Goal: Task Accomplishment & Management: Manage account settings

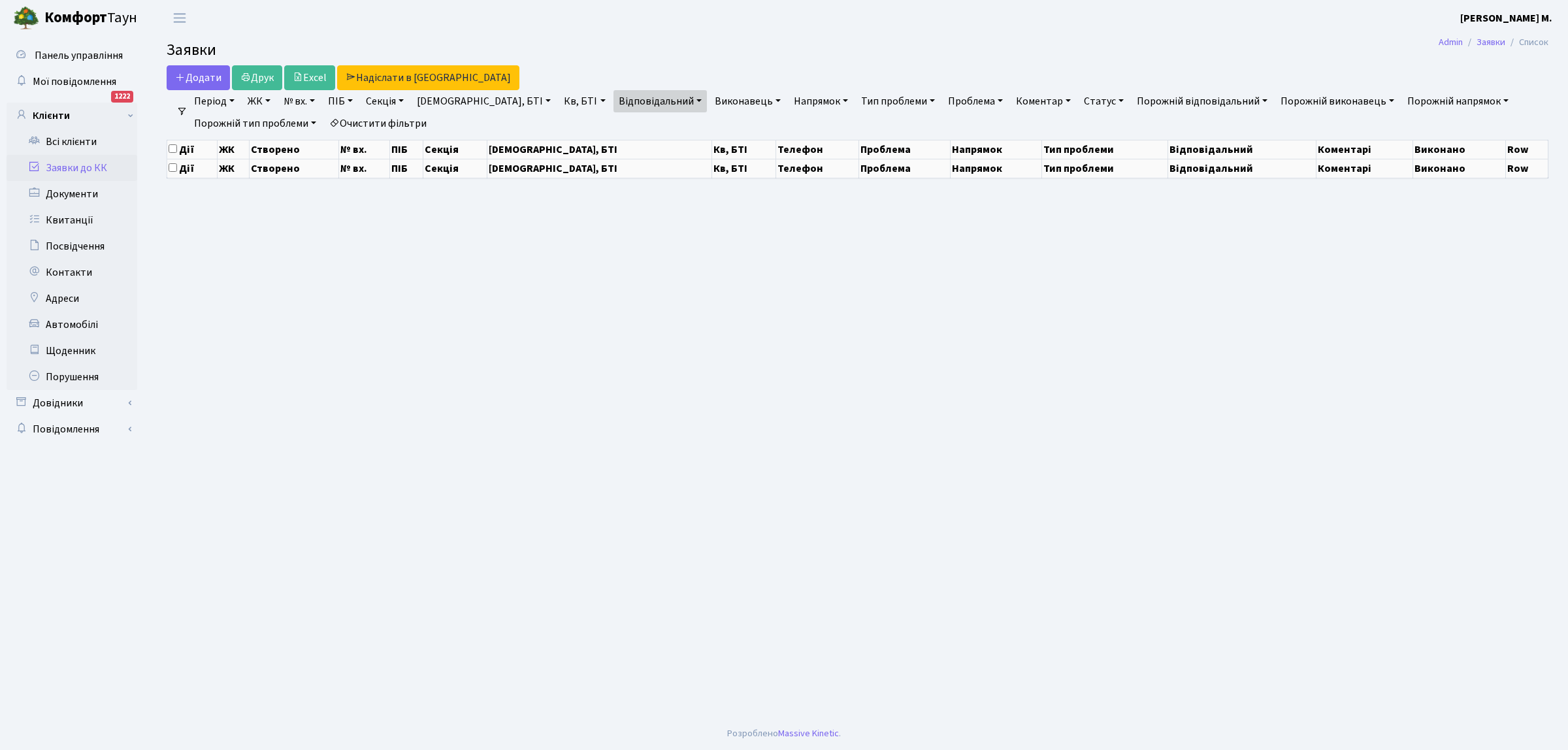
select select "25"
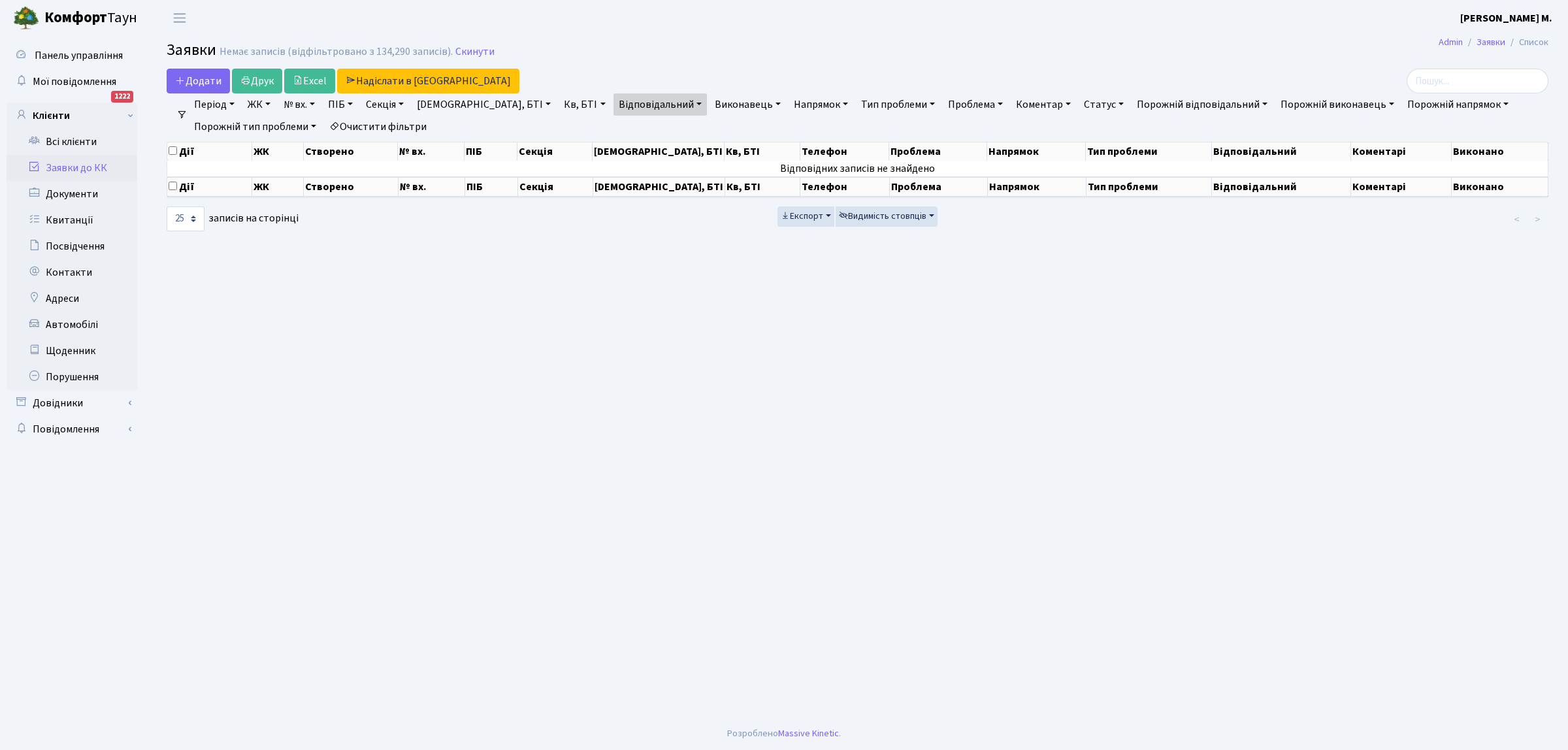
click at [70, 162] on link "Заявки до КК" at bounding box center [72, 168] width 131 height 26
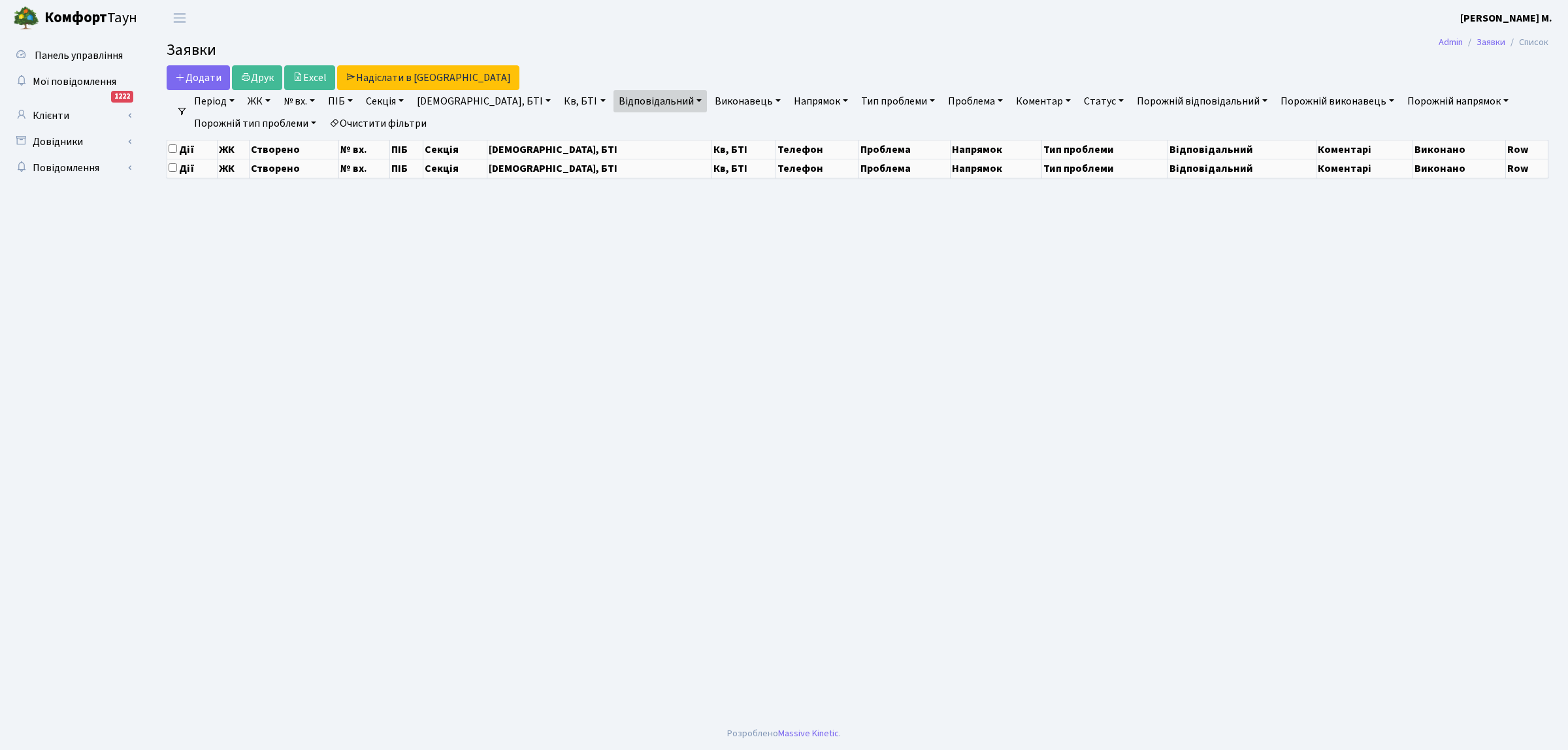
select select "25"
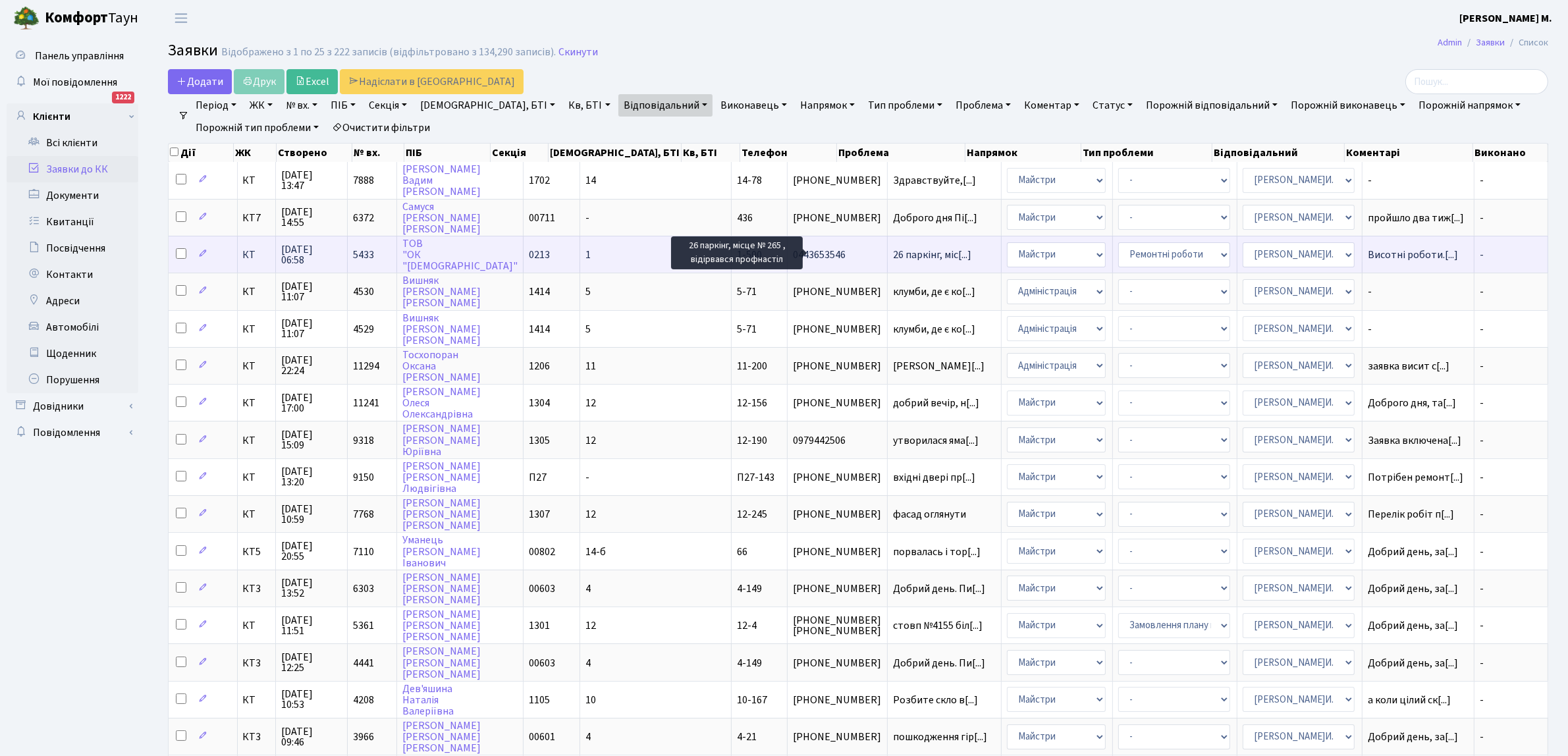
click at [893, 252] on span "26 паркінг, міс[...]" at bounding box center [932, 254] width 78 height 14
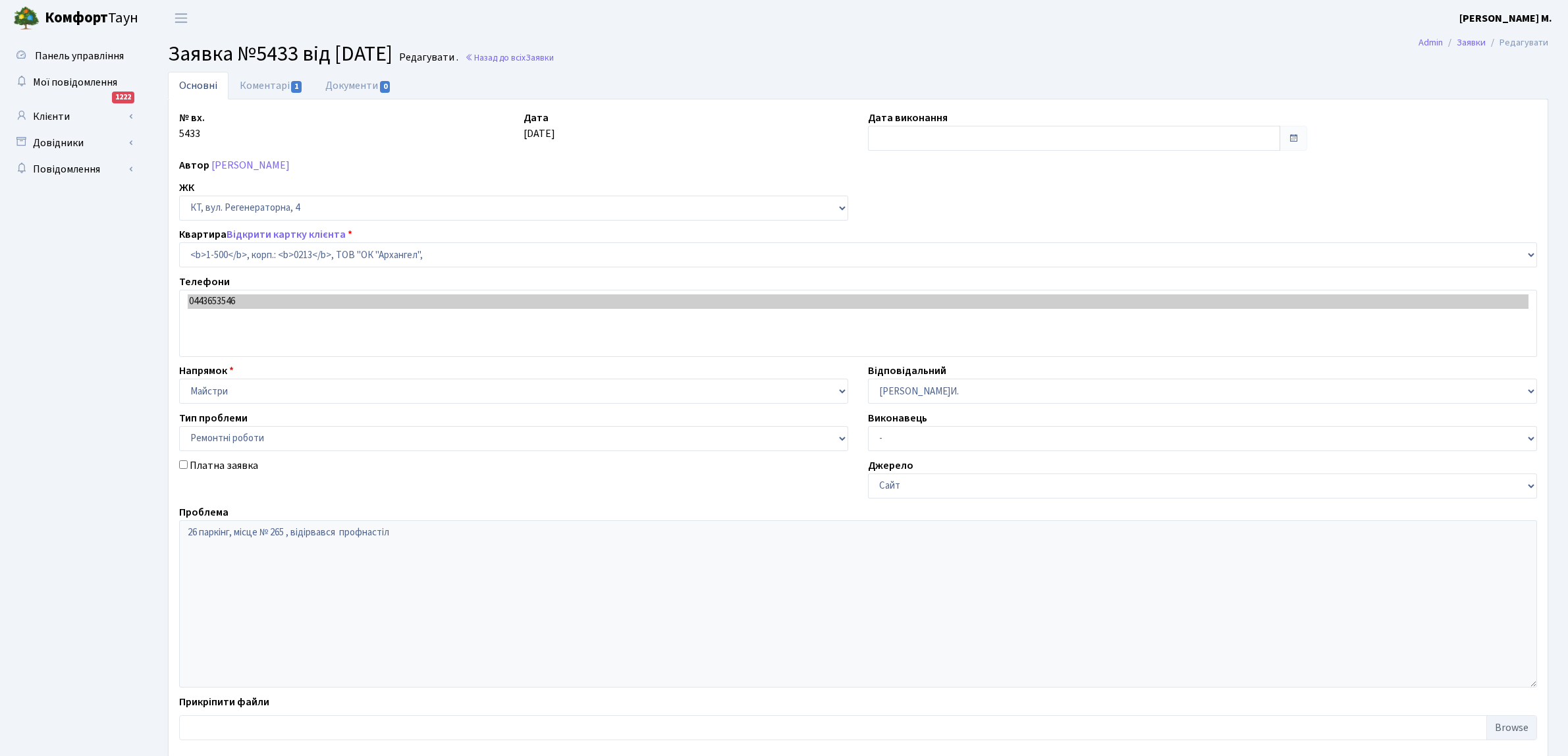
select select "16285"
select select "62"
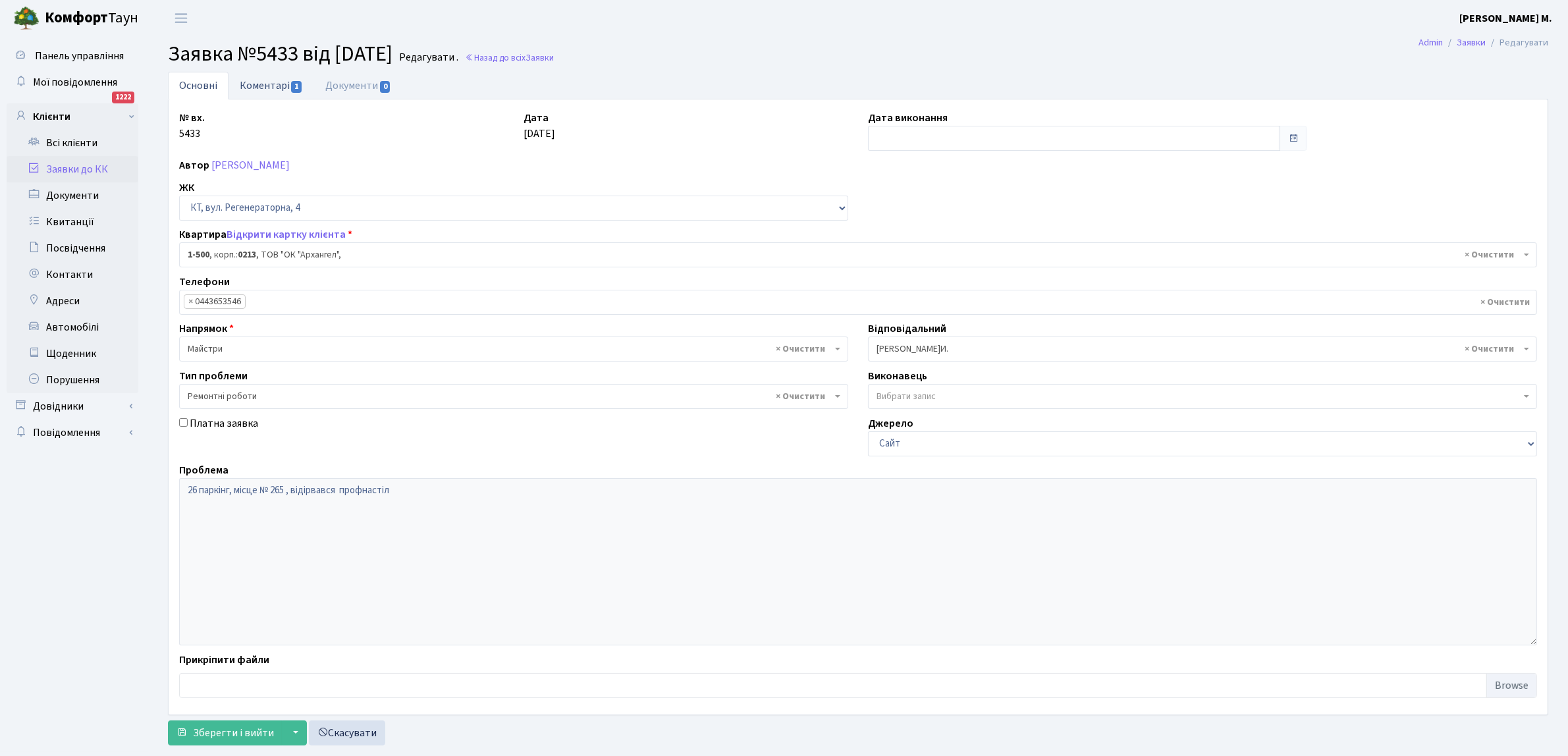
click at [277, 84] on link "Коментарі 1" at bounding box center [271, 85] width 86 height 27
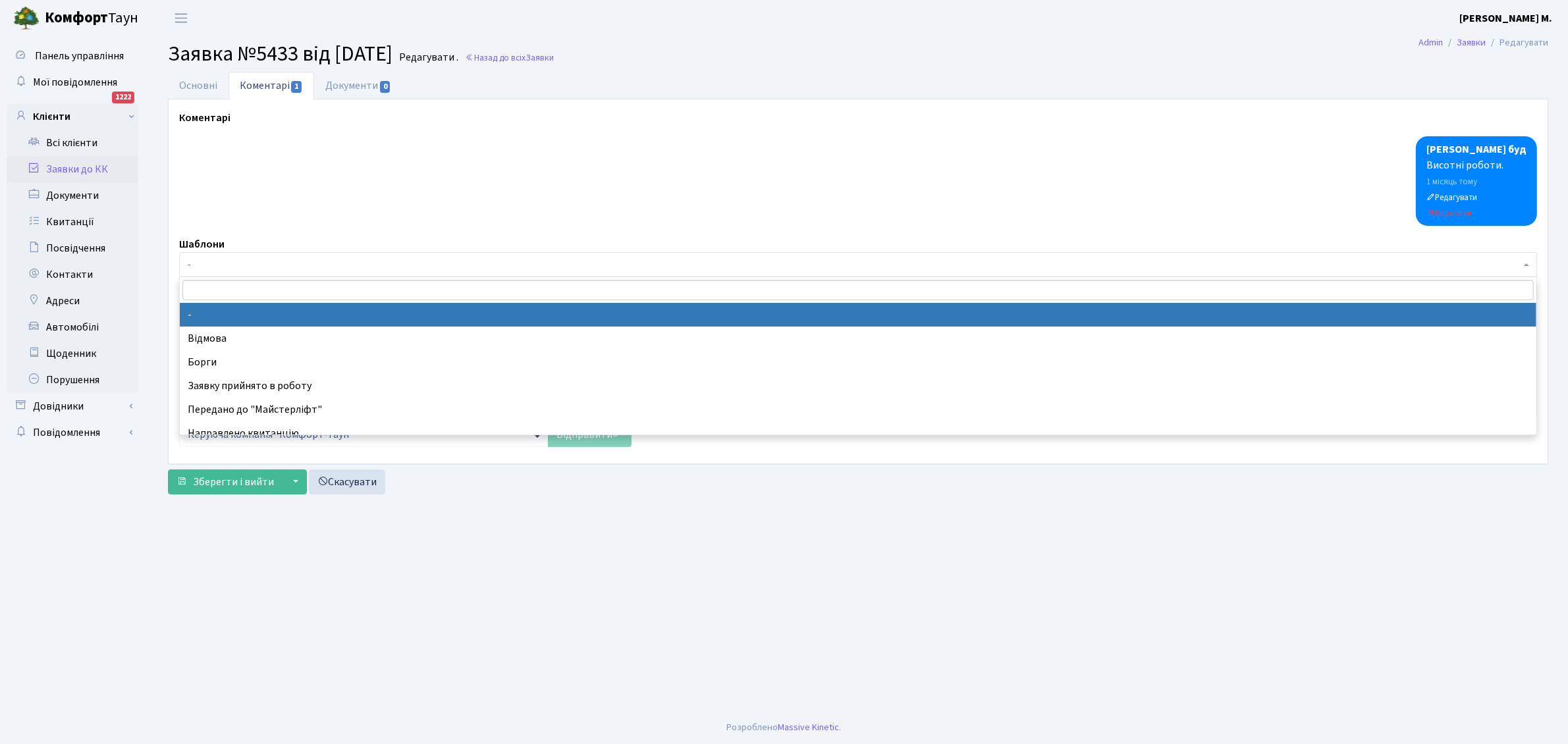
click at [233, 261] on span "-" at bounding box center [854, 265] width 1333 height 13
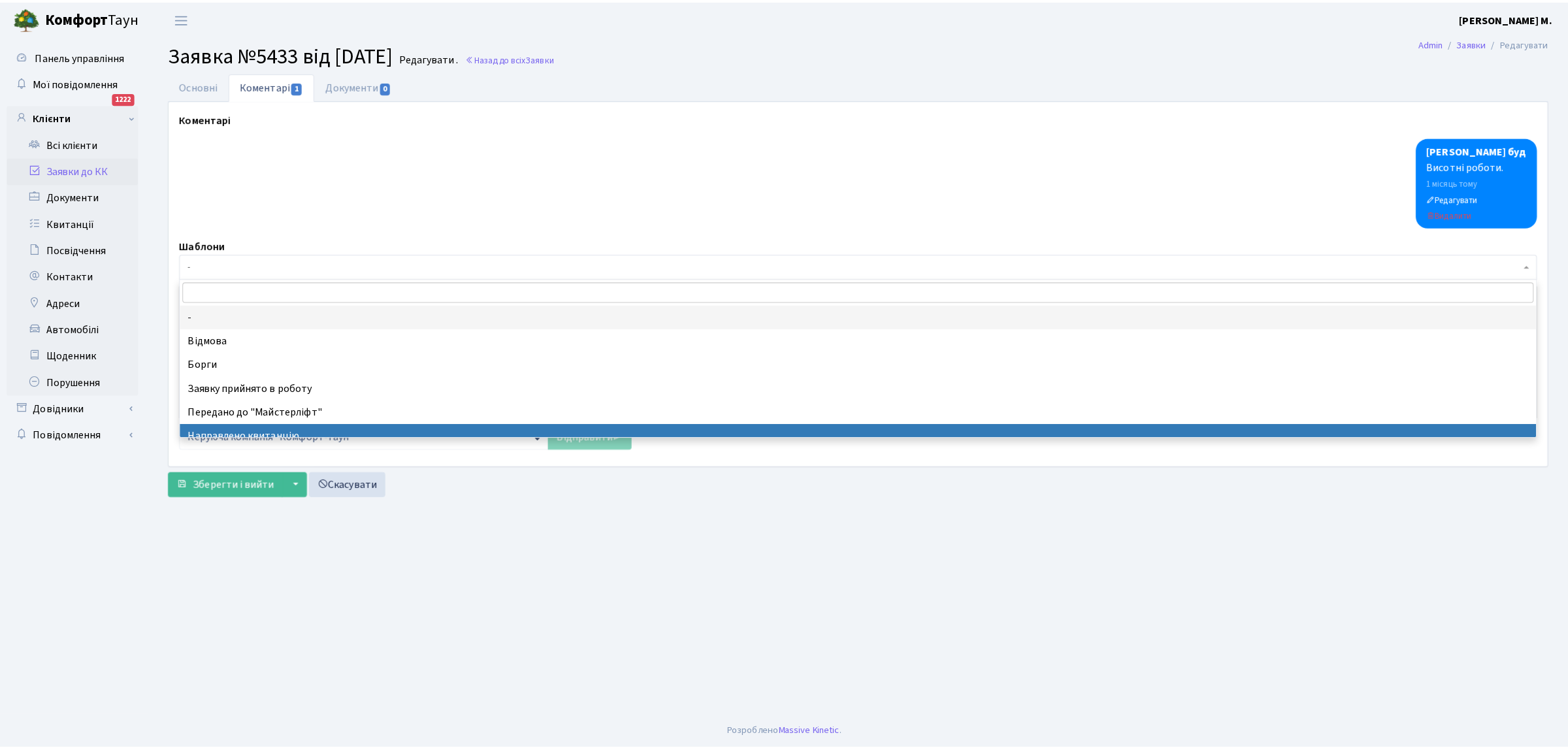
scroll to position [163, 0]
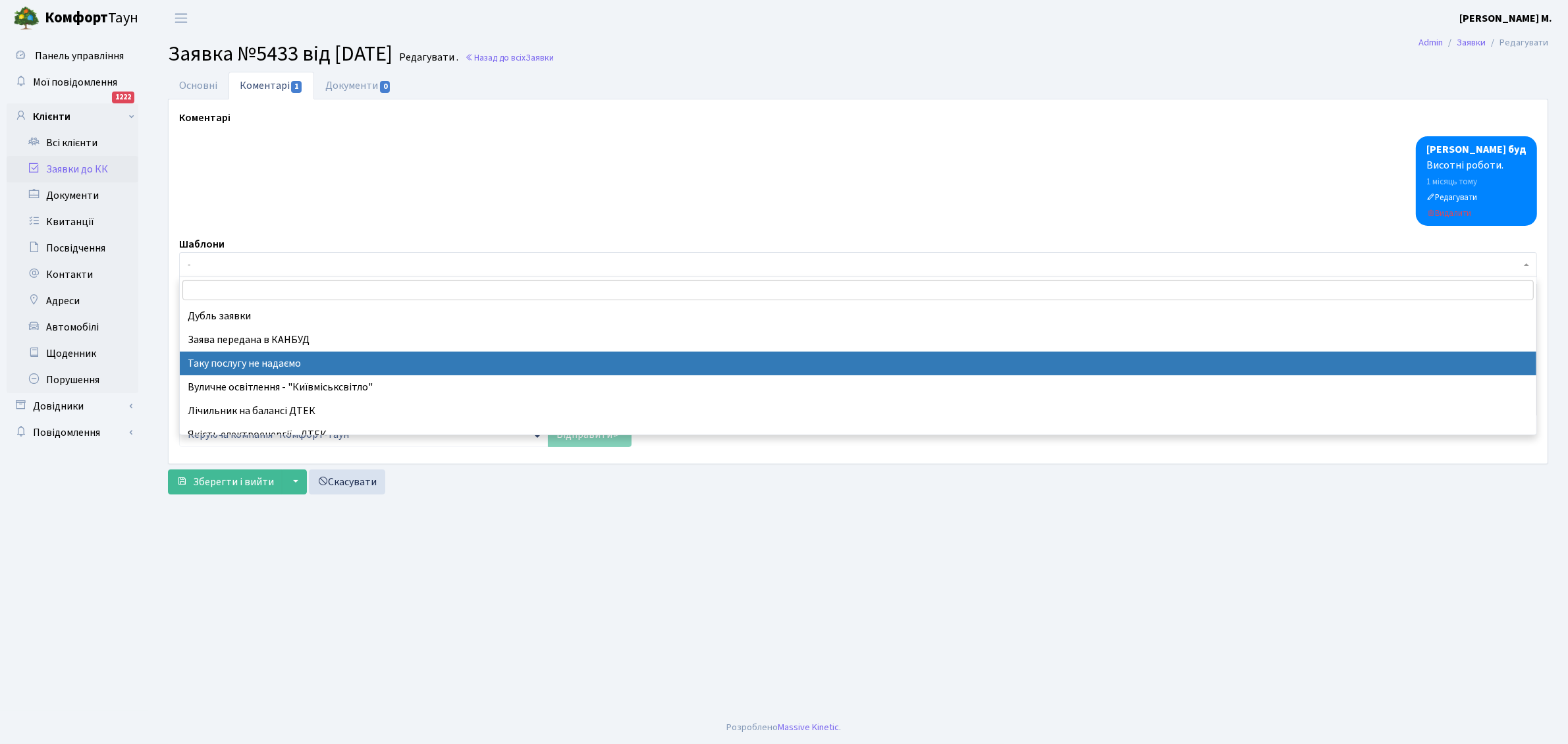
select select "21"
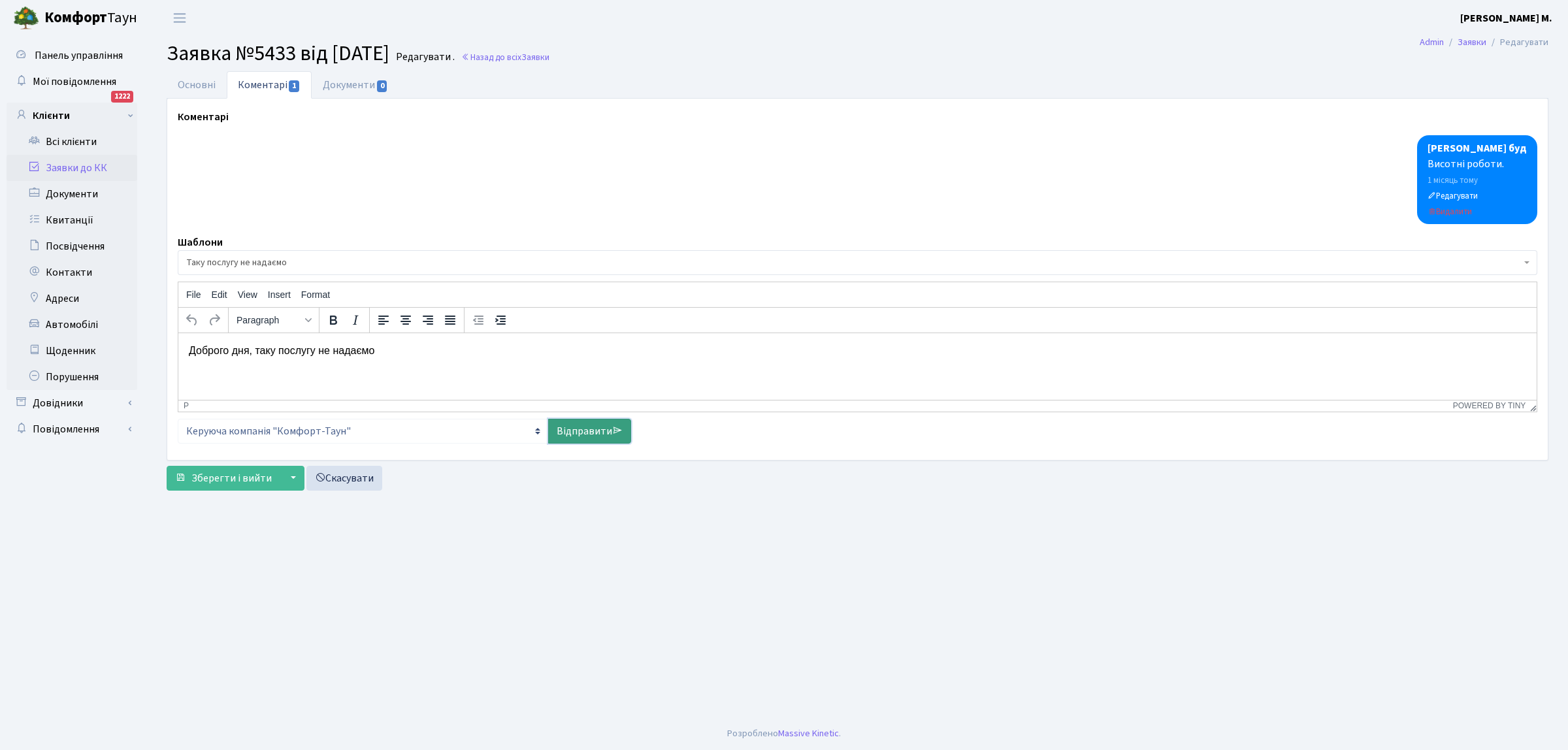
click at [573, 429] on link "Відправити" at bounding box center [589, 431] width 83 height 25
select select
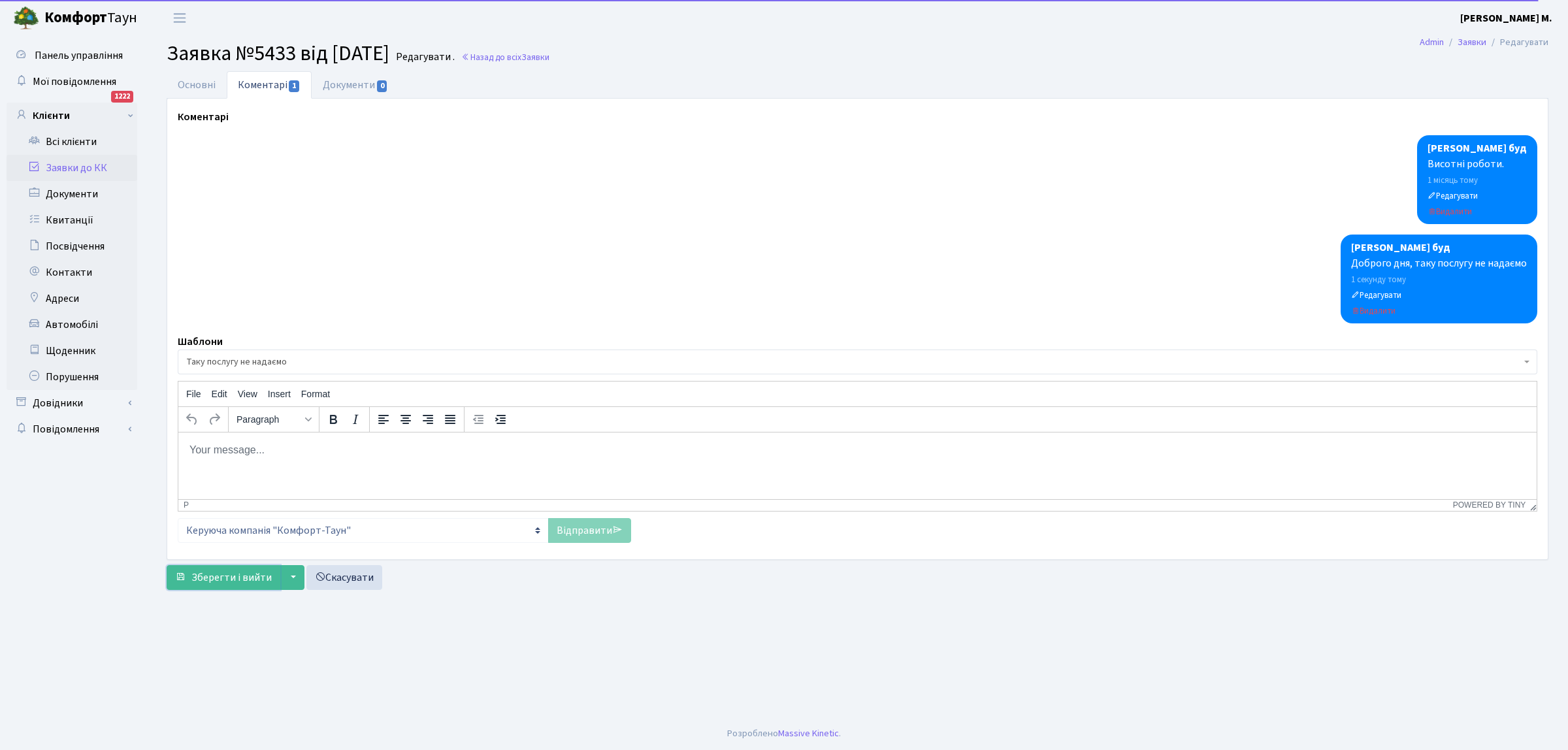
drag, startPoint x: 224, startPoint y: 575, endPoint x: 237, endPoint y: 542, distance: 35.5
click at [226, 570] on button "Зберегти і вийти" at bounding box center [223, 578] width 114 height 25
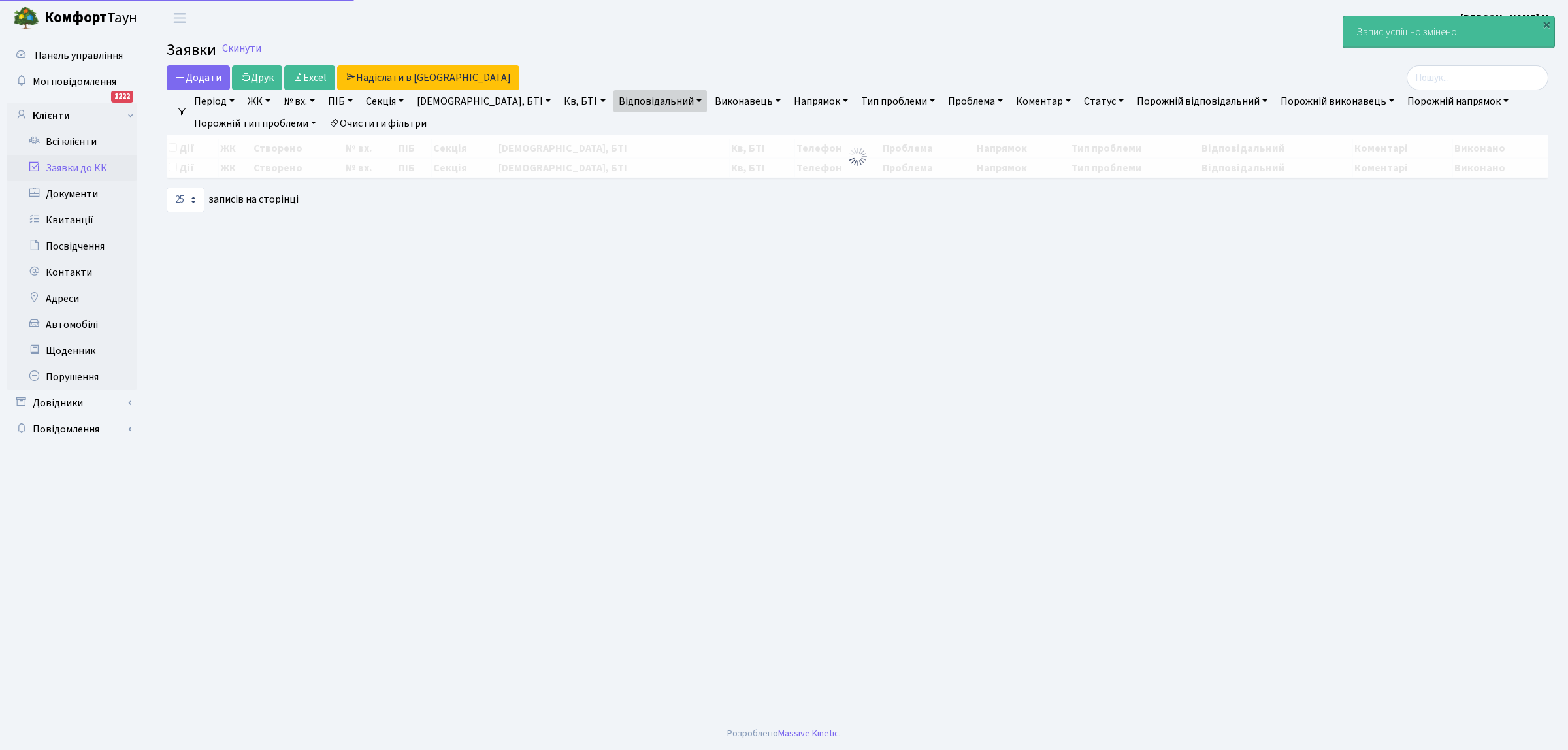
select select "25"
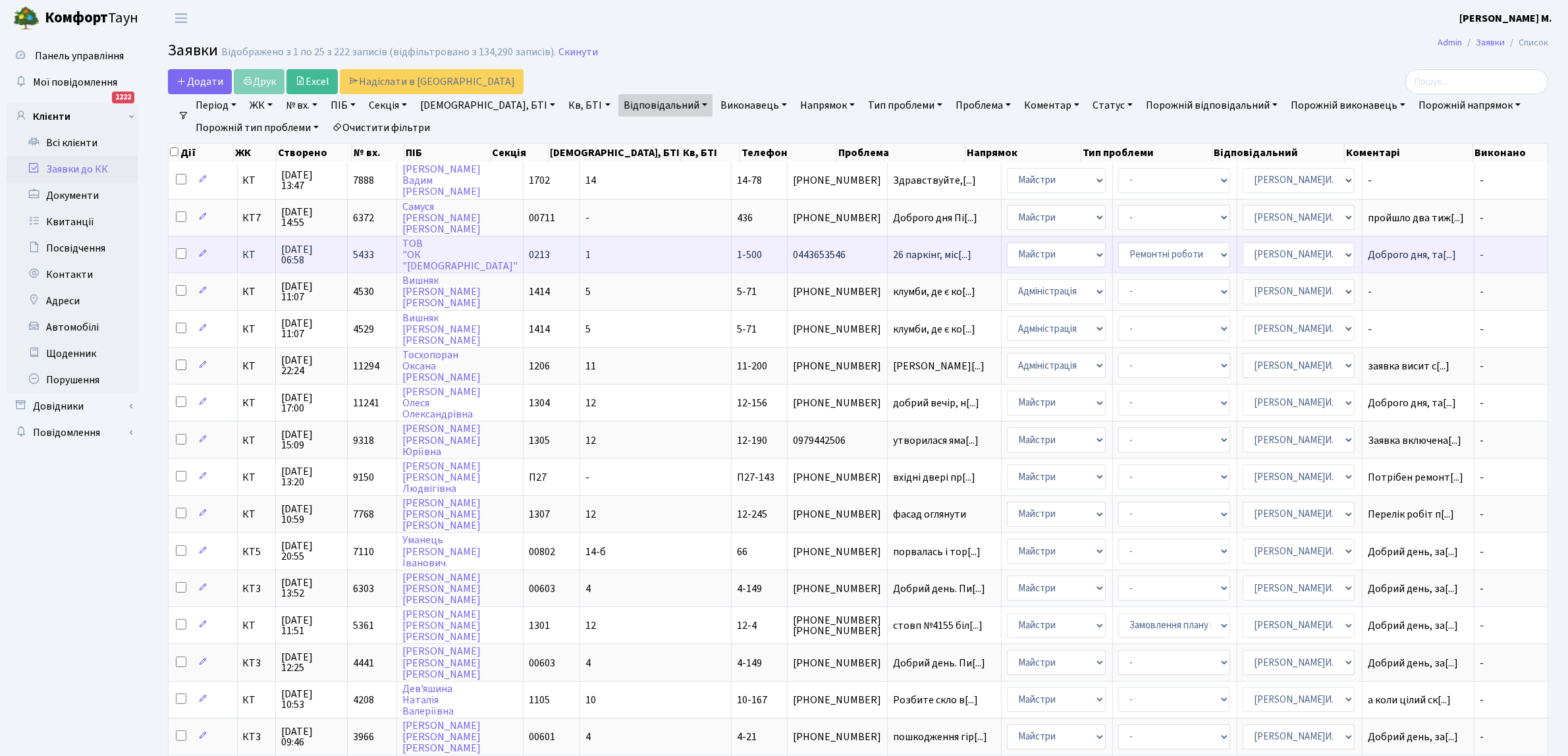
click at [793, 250] on span "0443653546" at bounding box center [837, 254] width 88 height 11
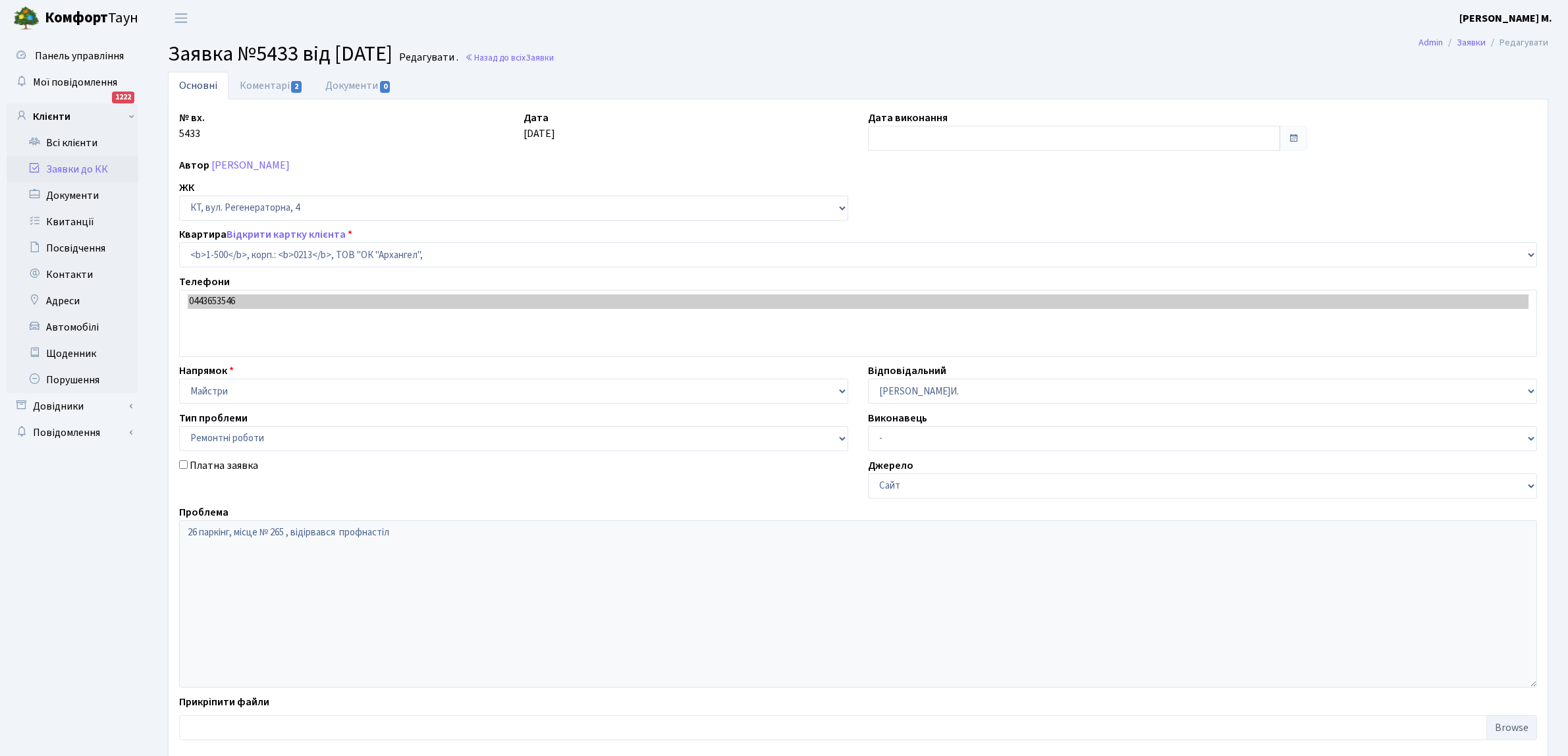
select select "16285"
select select "62"
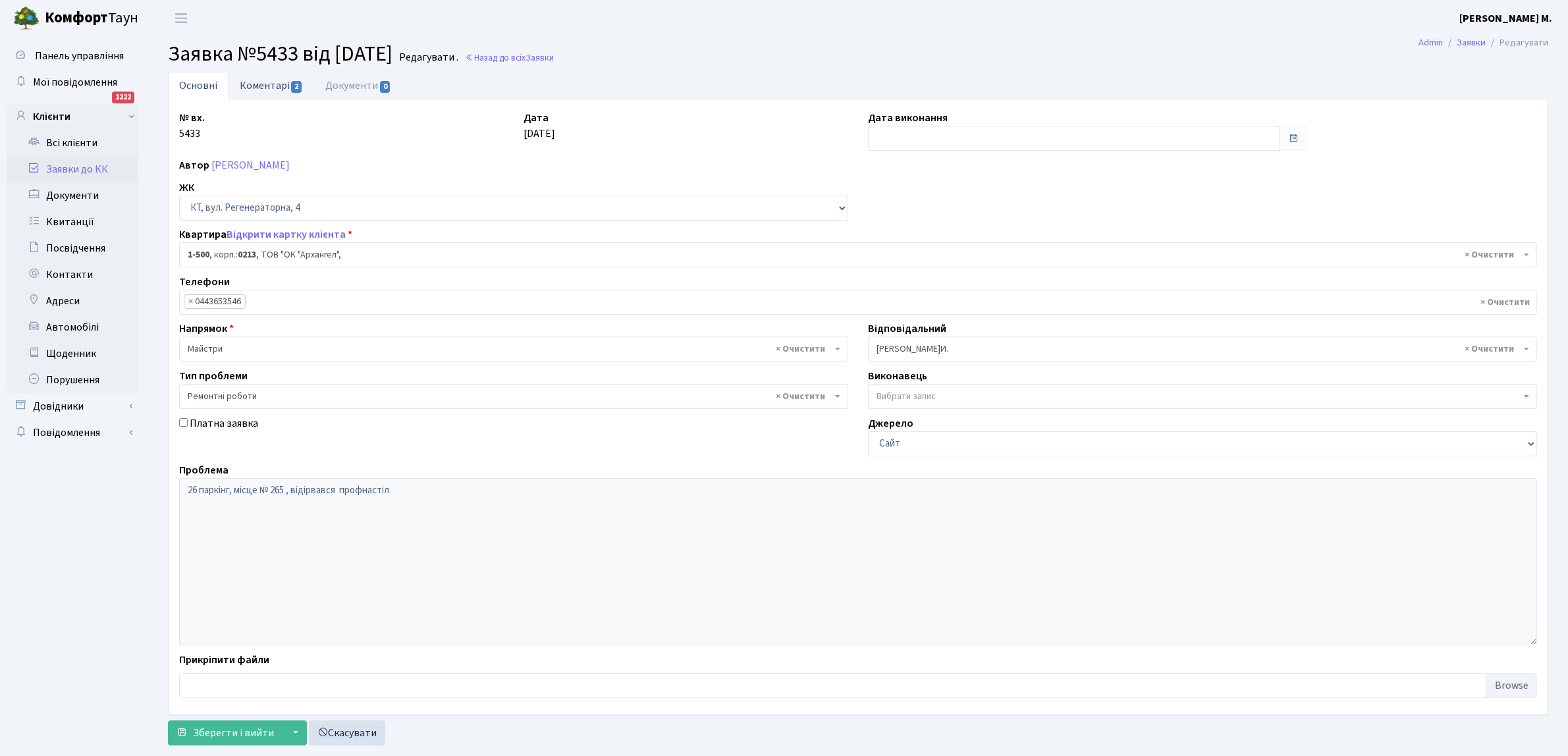
click at [280, 86] on link "Коментарі 2" at bounding box center [271, 85] width 86 height 27
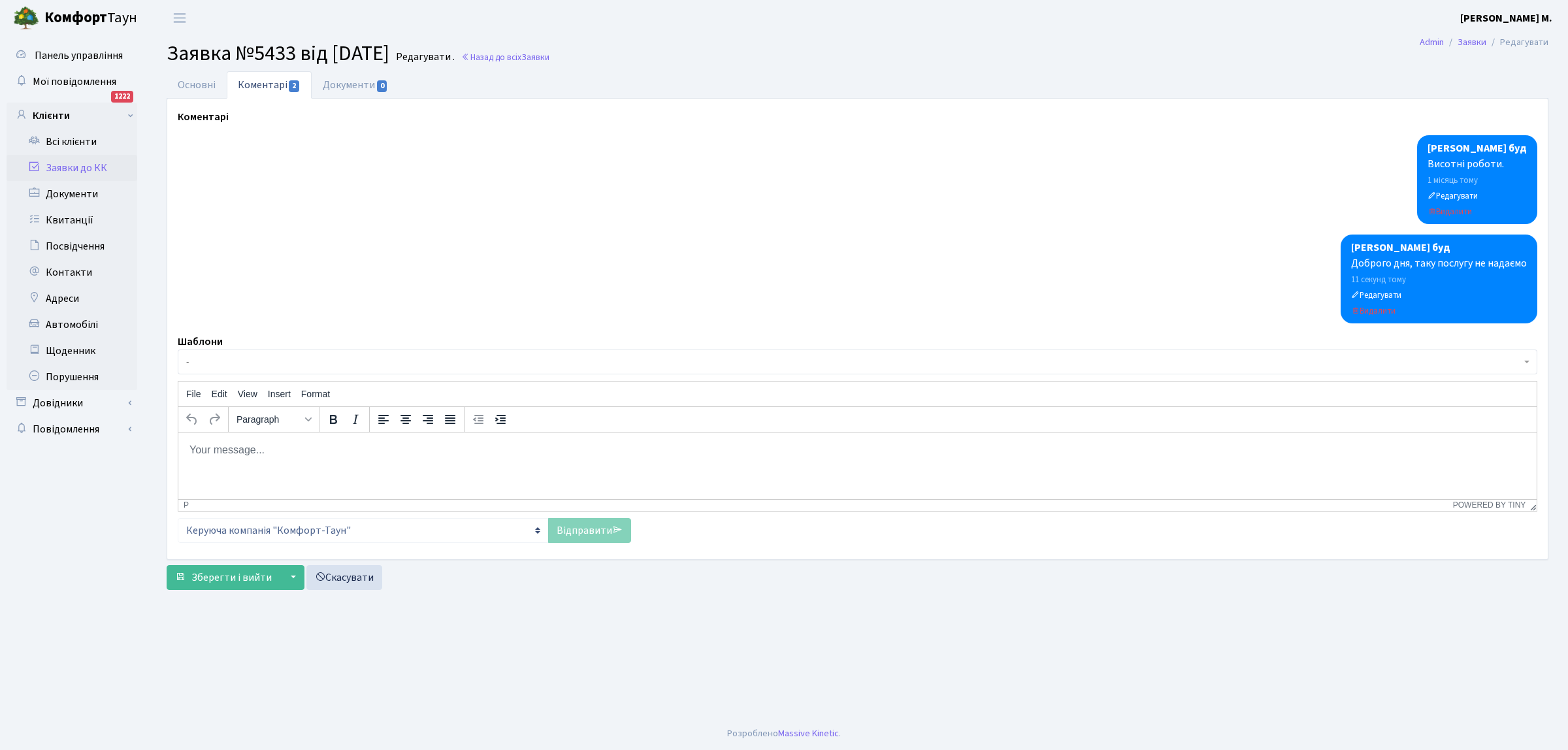
drag, startPoint x: 192, startPoint y: 457, endPoint x: 254, endPoint y: 478, distance: 65.5
click at [192, 456] on body "Rich Text Area. Press ALT-0 for help." at bounding box center [857, 449] width 1337 height 14
click at [570, 529] on link "Відправити" at bounding box center [589, 531] width 83 height 25
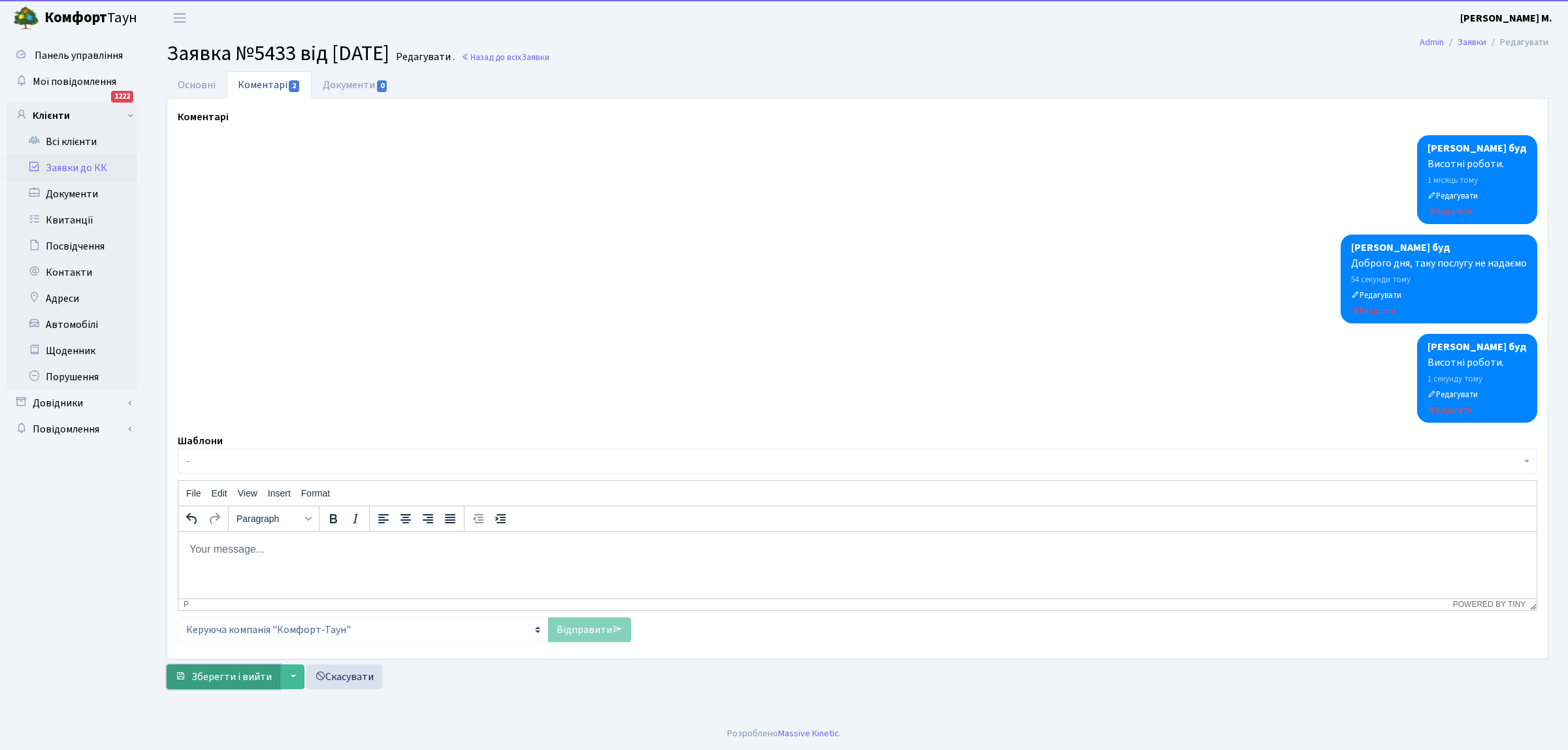
drag, startPoint x: 213, startPoint y: 683, endPoint x: 344, endPoint y: 626, distance: 142.9
click at [213, 682] on span "Зберегти і вийти" at bounding box center [232, 677] width 81 height 14
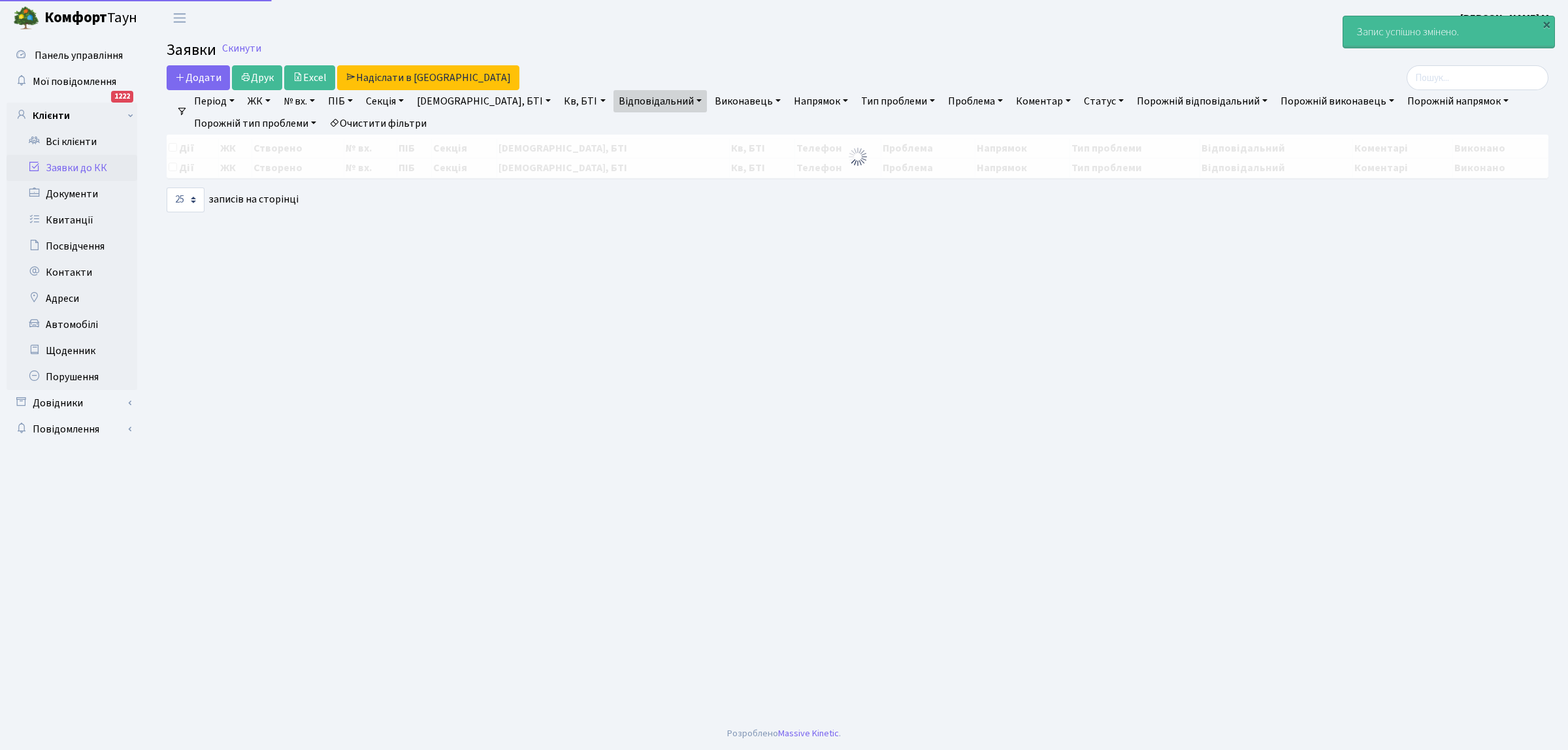
select select "25"
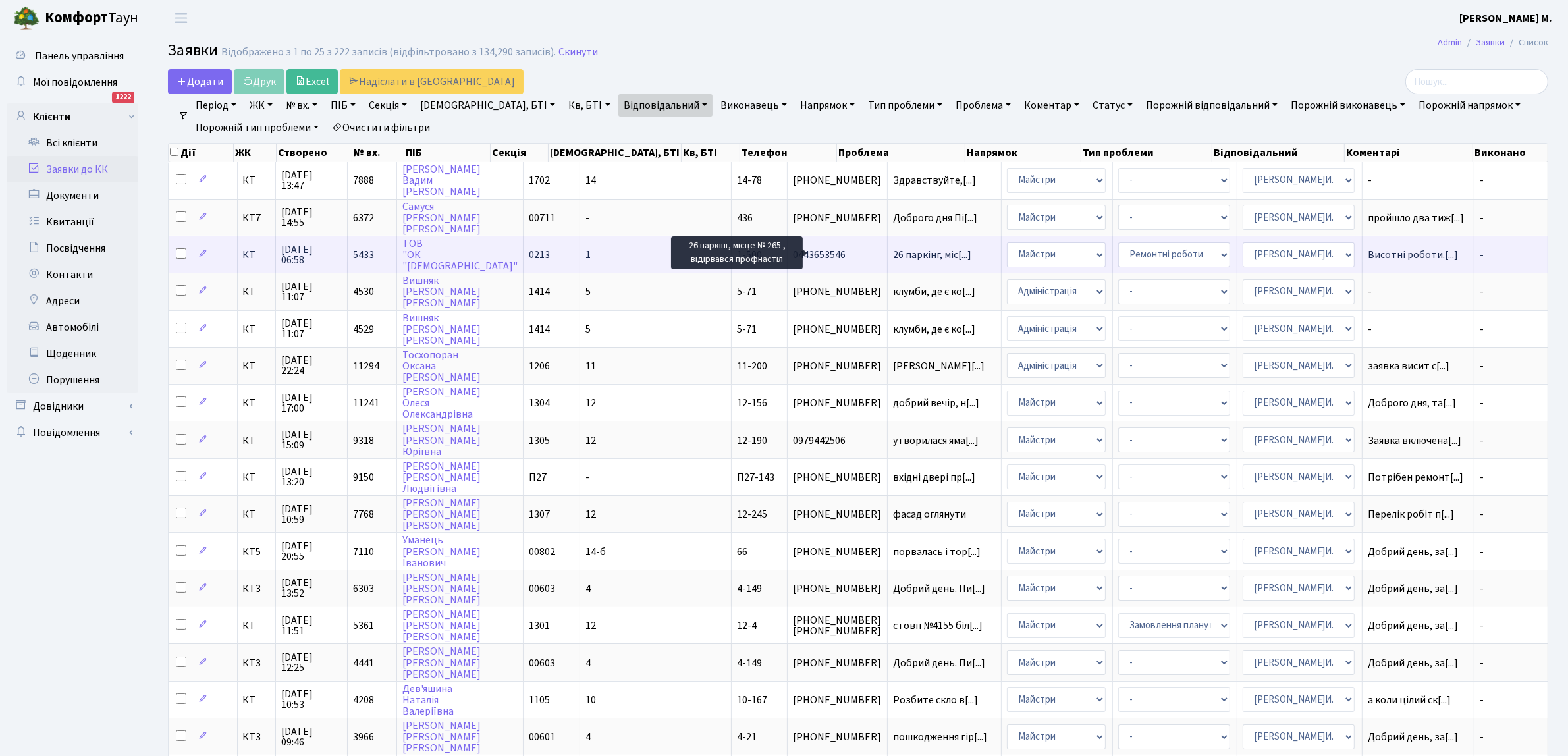
click at [893, 255] on span "26 паркінг, міс[...]" at bounding box center [932, 254] width 78 height 14
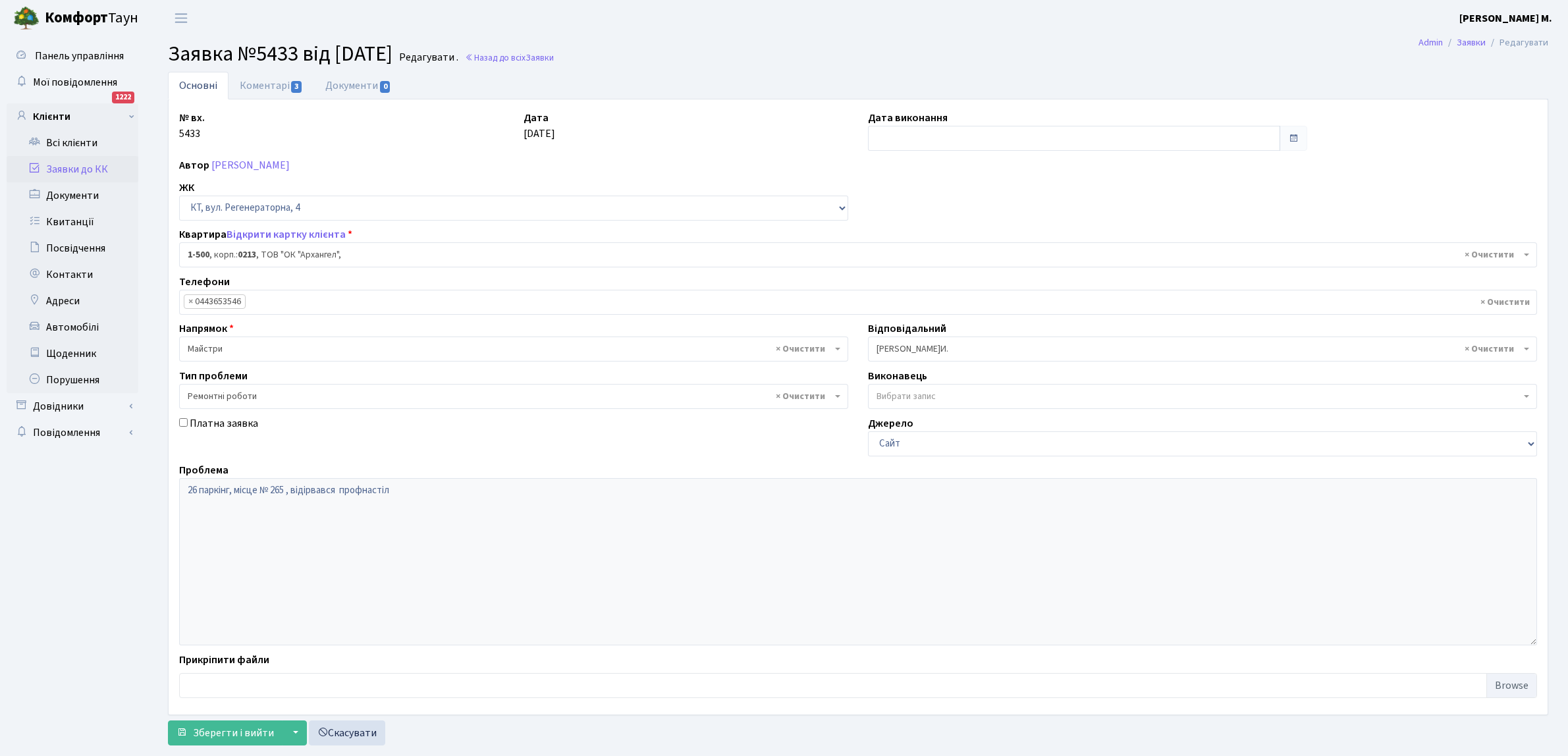
select select "16285"
select select "62"
click at [899, 138] on input "text" at bounding box center [1074, 138] width 412 height 25
click at [942, 241] on td "11" at bounding box center [940, 245] width 20 height 20
type input "11.09.2025"
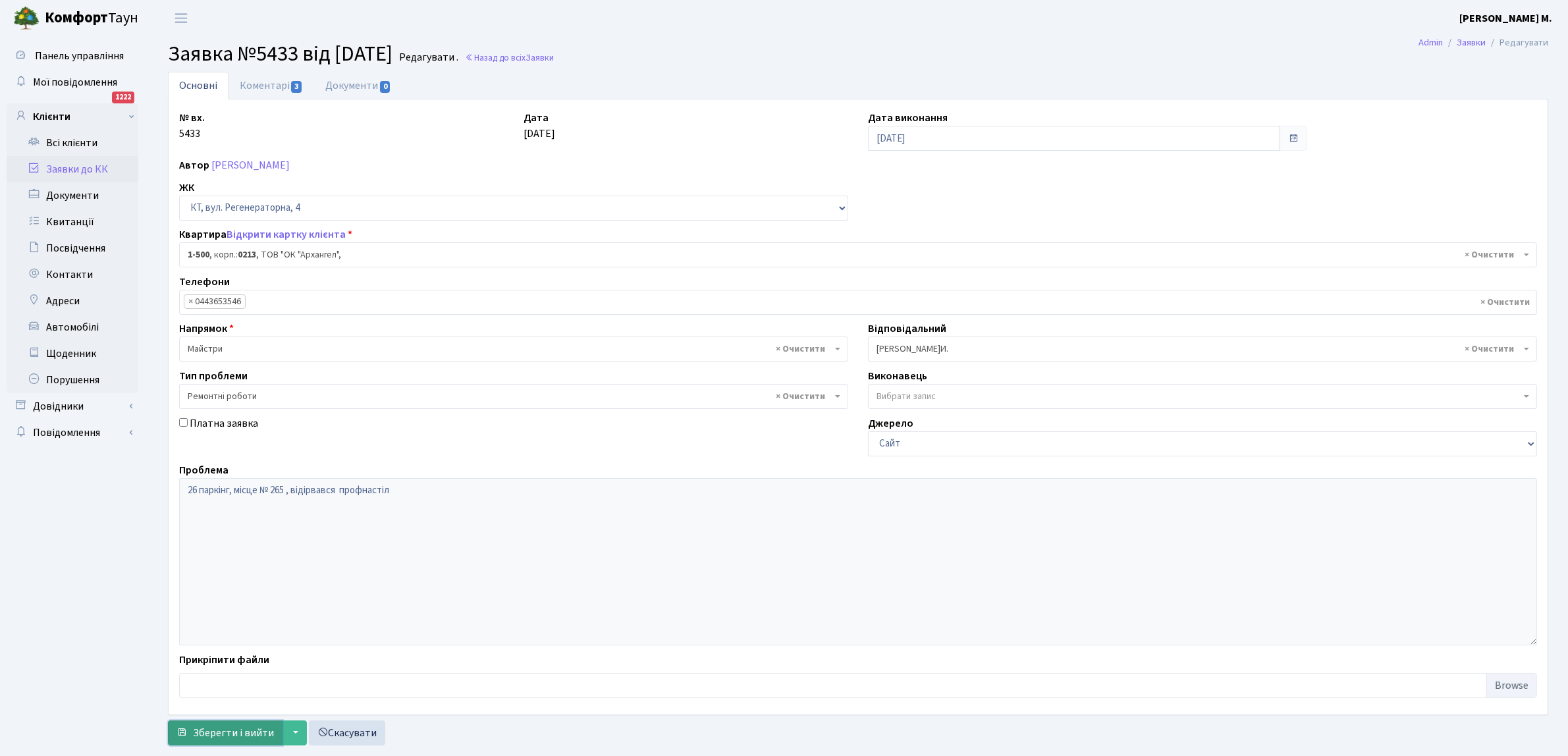
click at [224, 729] on span "Зберегти і вийти" at bounding box center [233, 733] width 81 height 14
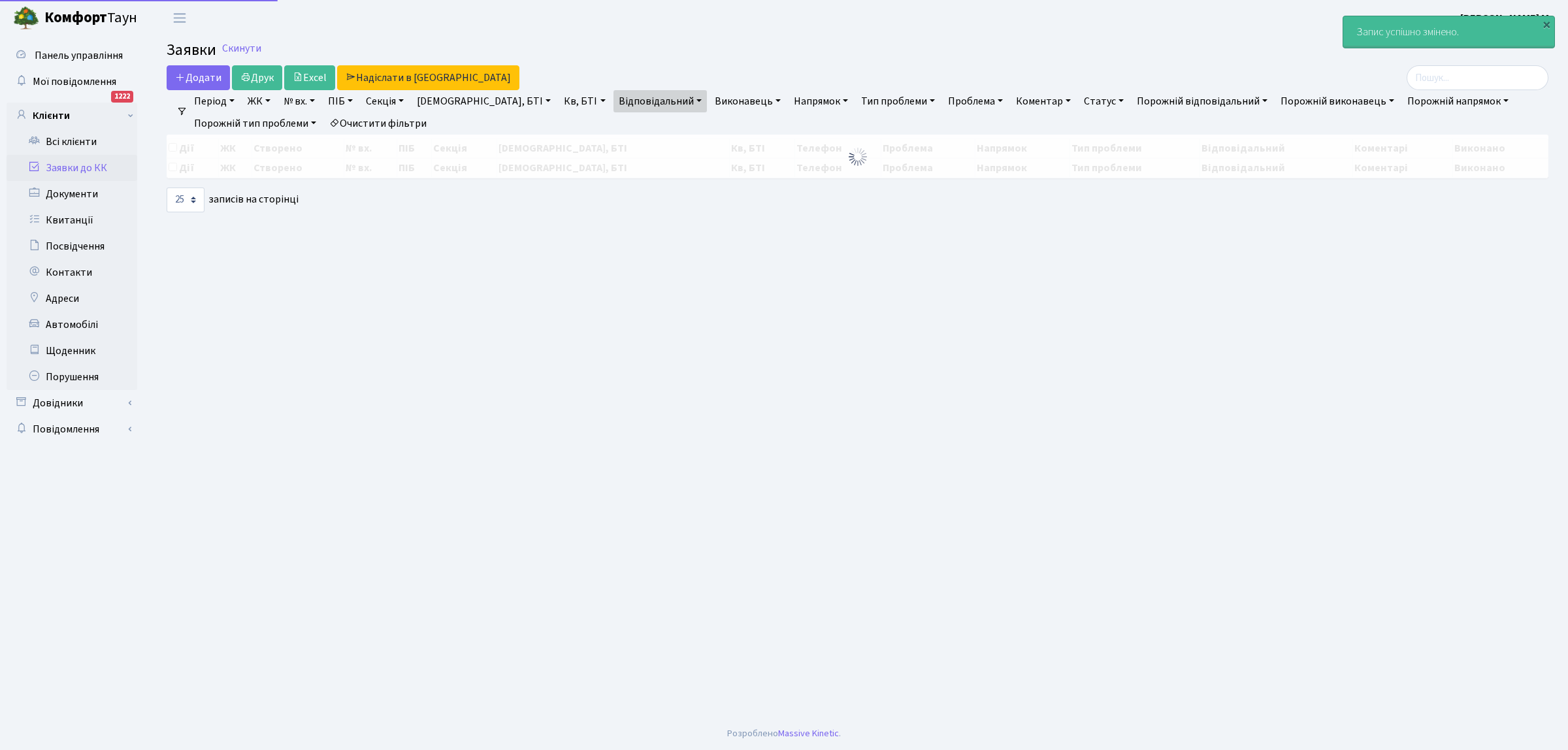
select select "25"
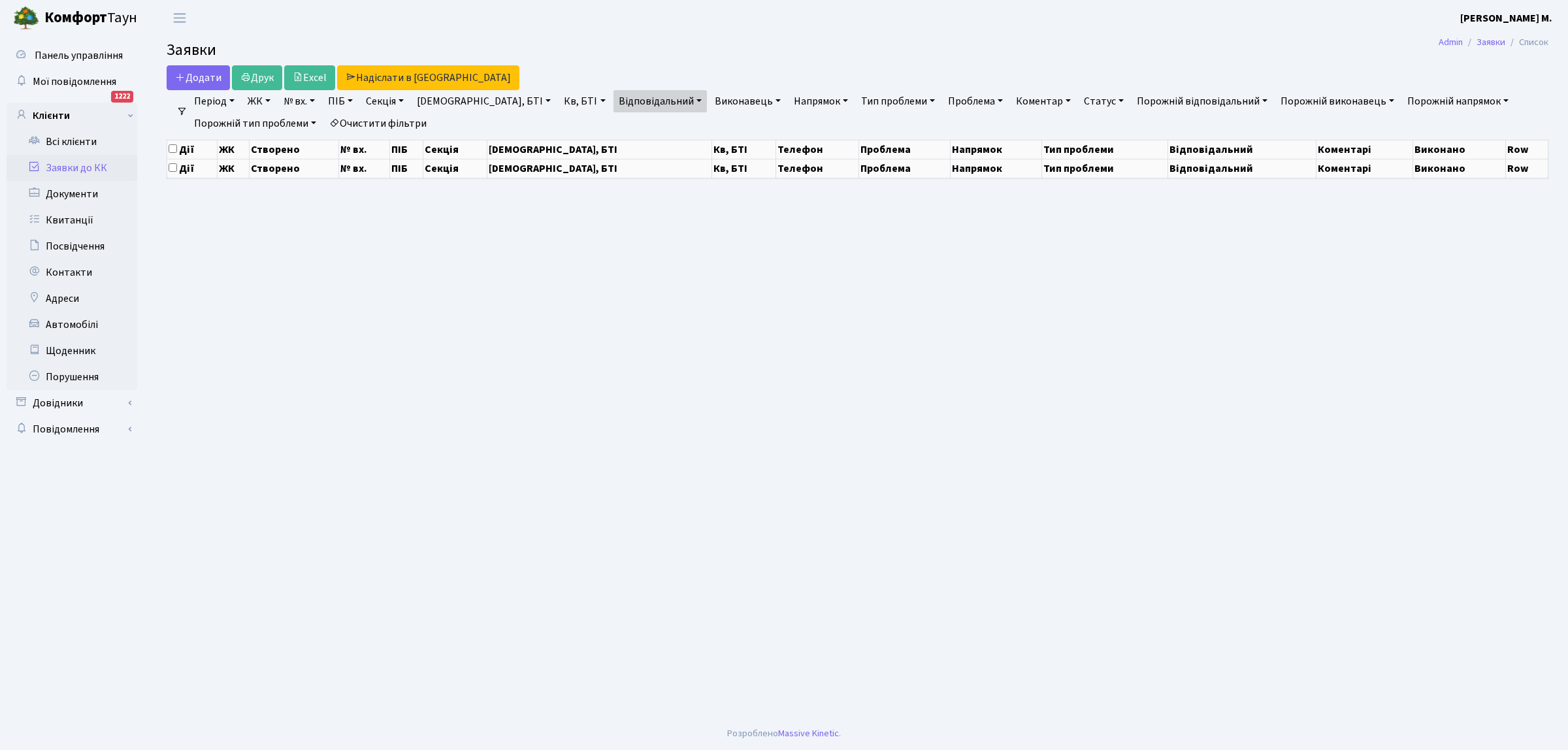
select select "25"
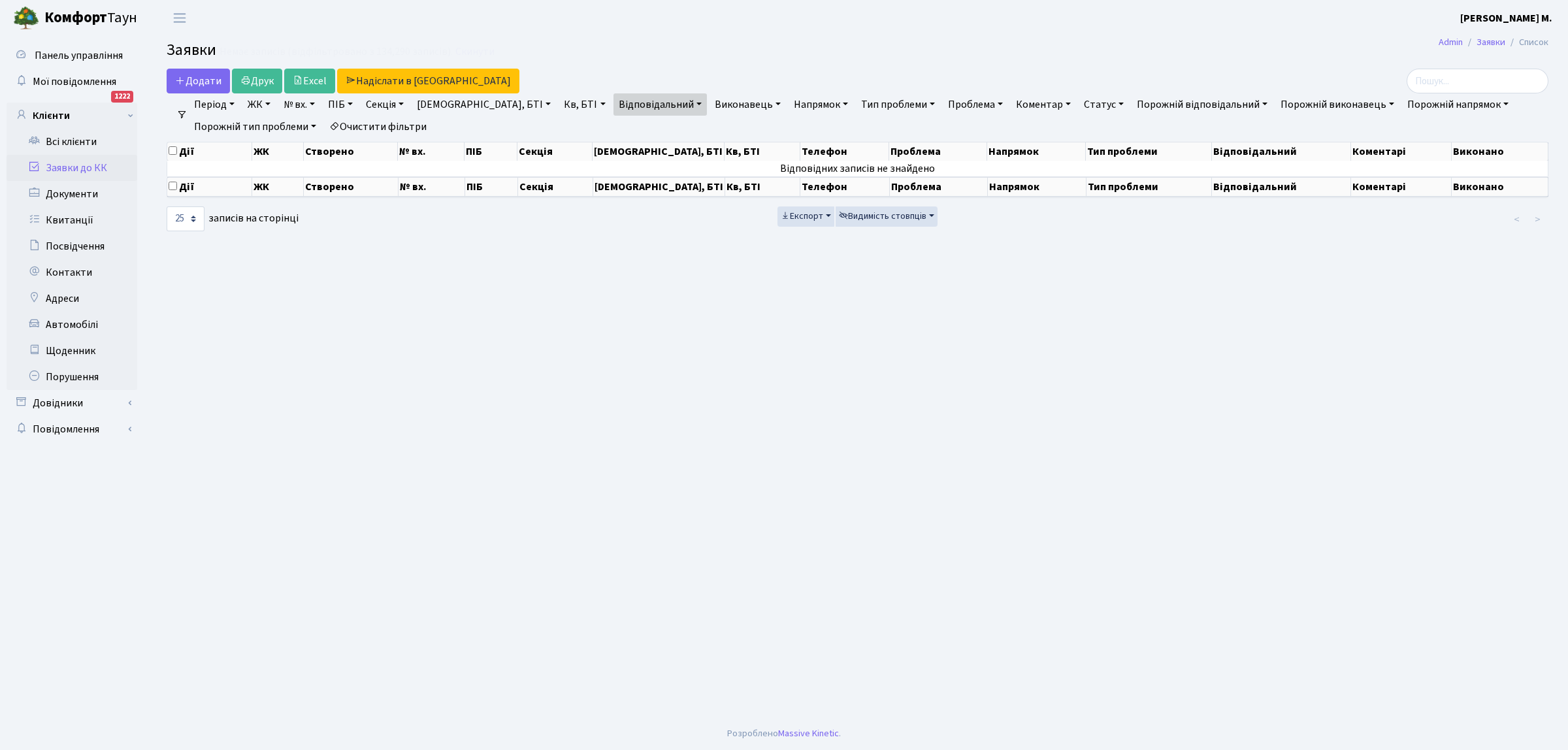
drag, startPoint x: 87, startPoint y: 165, endPoint x: 304, endPoint y: 160, distance: 217.1
click at [89, 165] on link "Заявки до КК" at bounding box center [72, 168] width 131 height 26
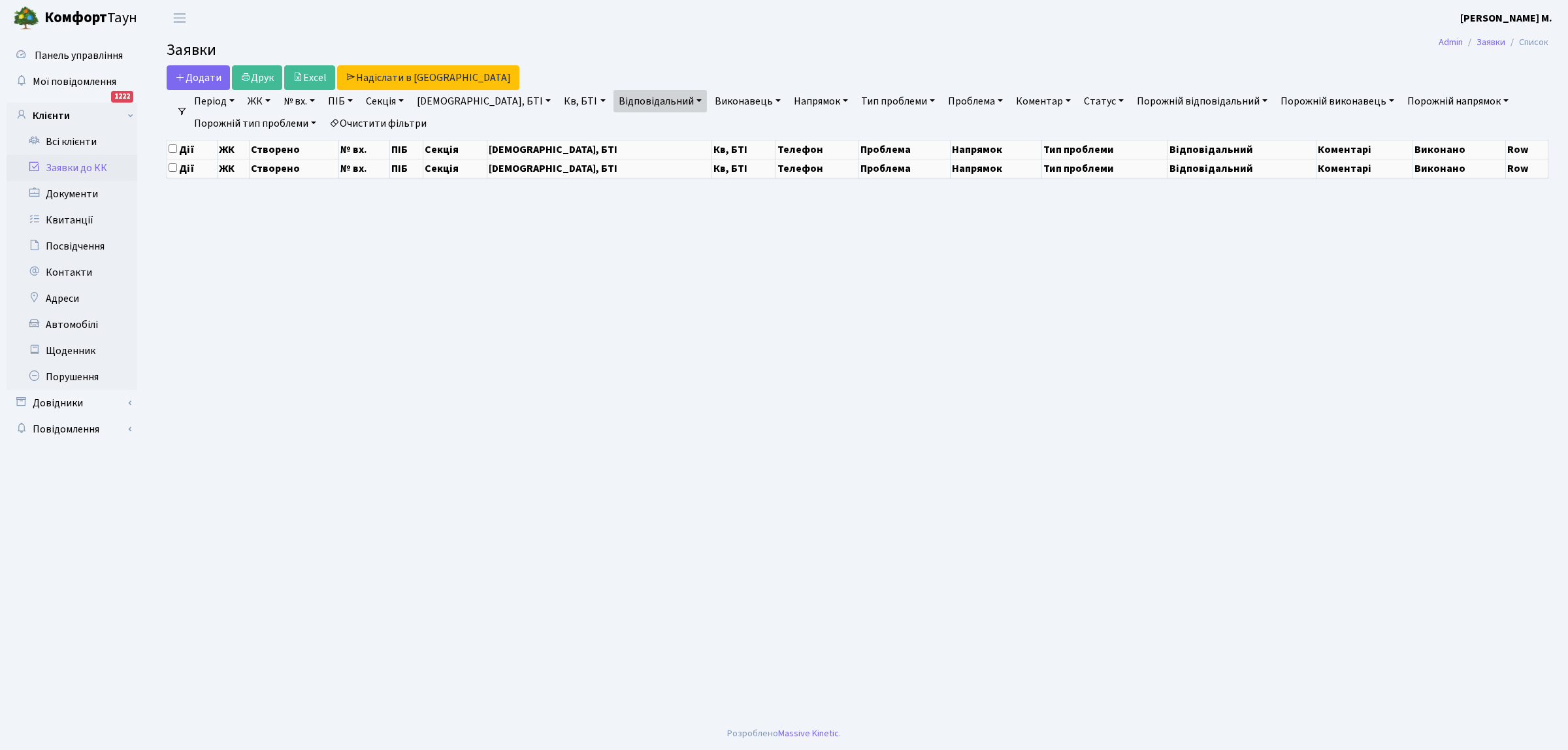
select select "25"
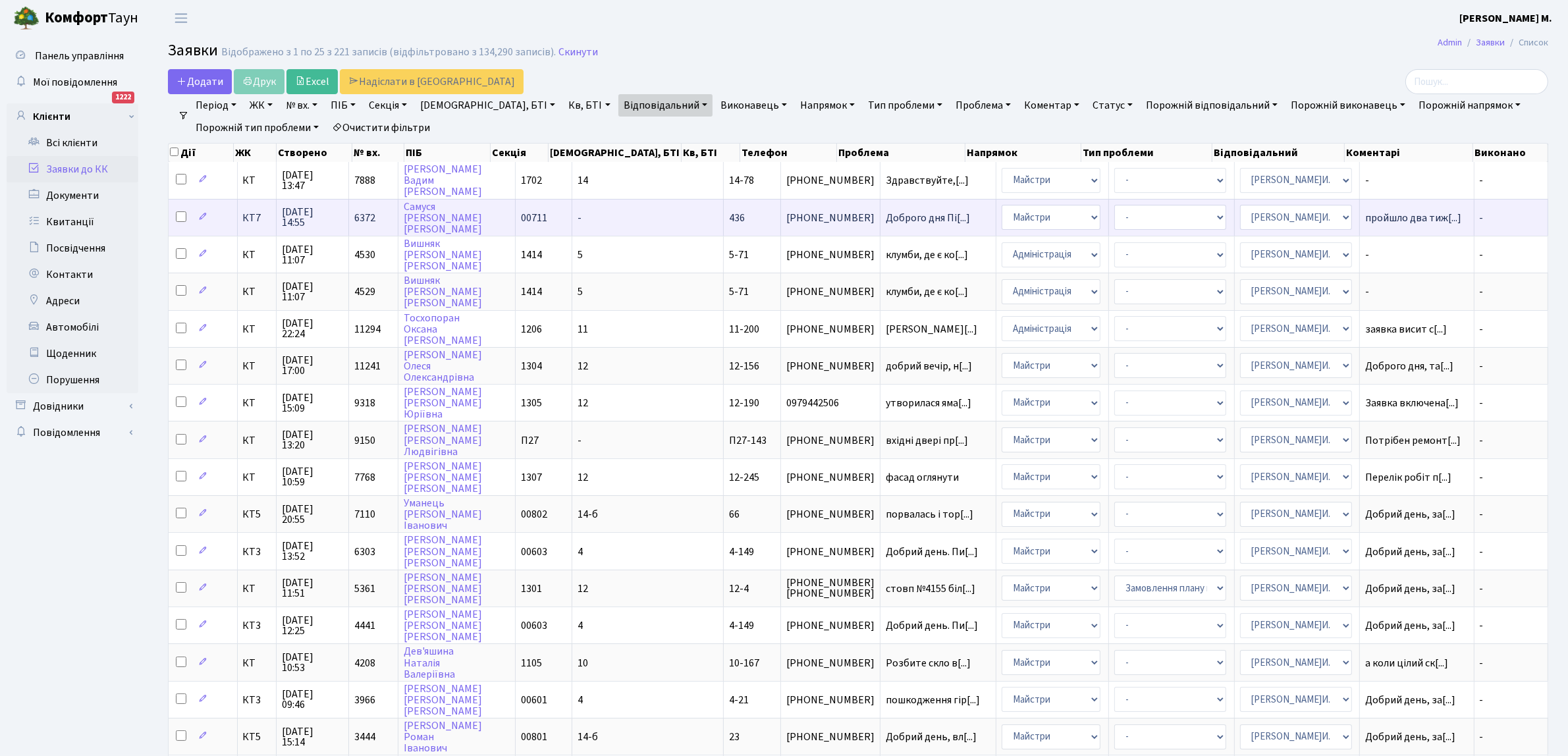
click at [593, 219] on td "-" at bounding box center [648, 217] width 151 height 37
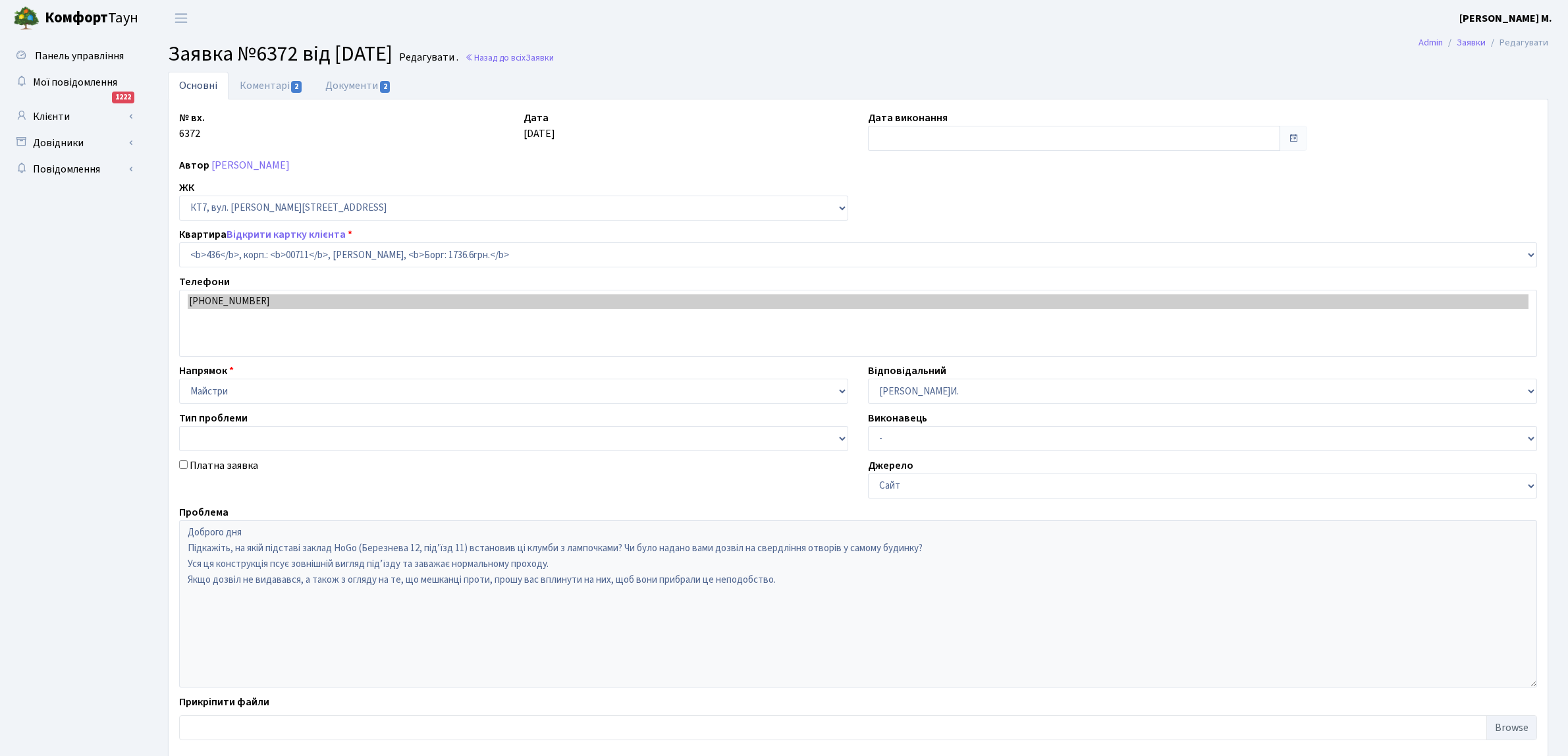
select select "19019"
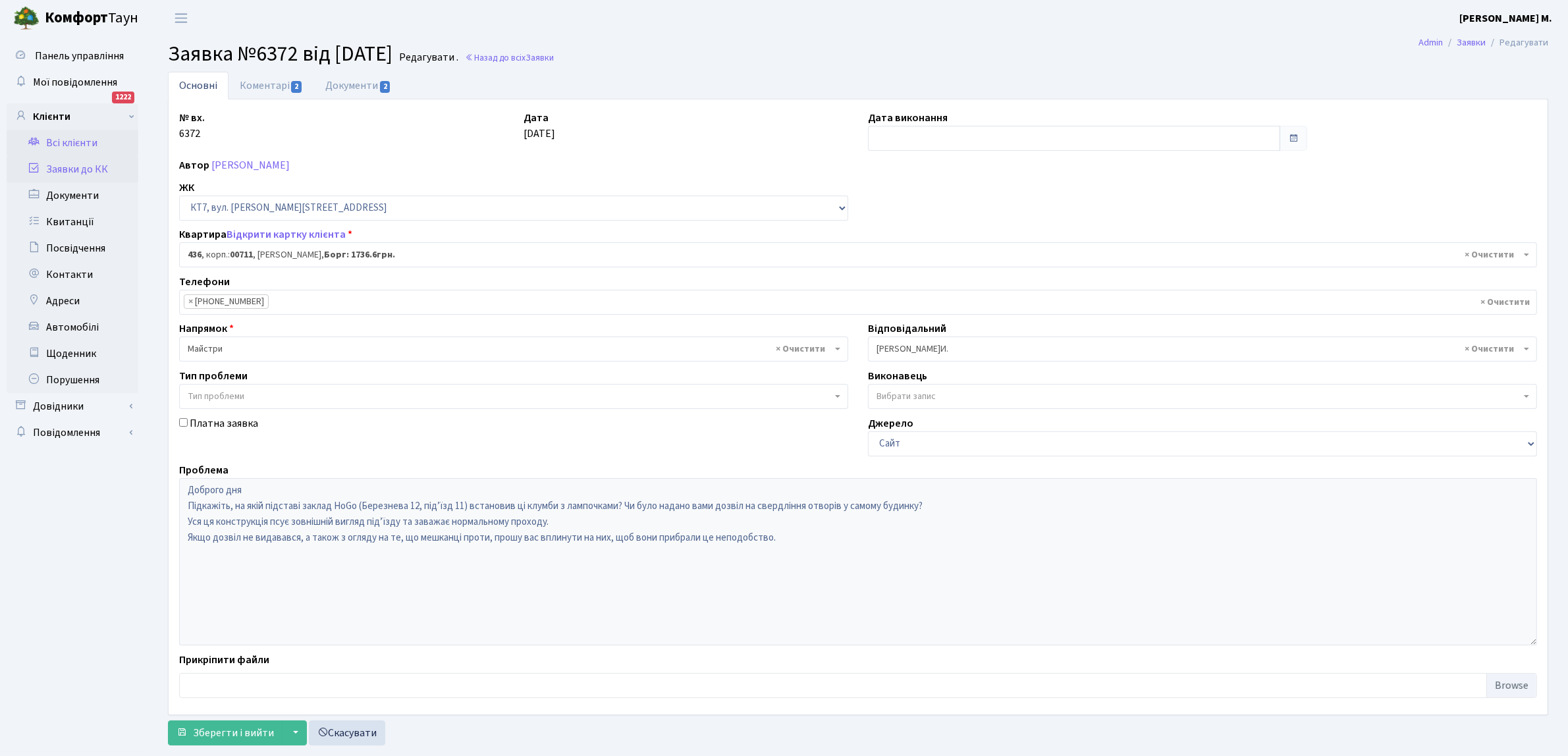
click at [92, 141] on link "Всі клієнти" at bounding box center [72, 143] width 132 height 27
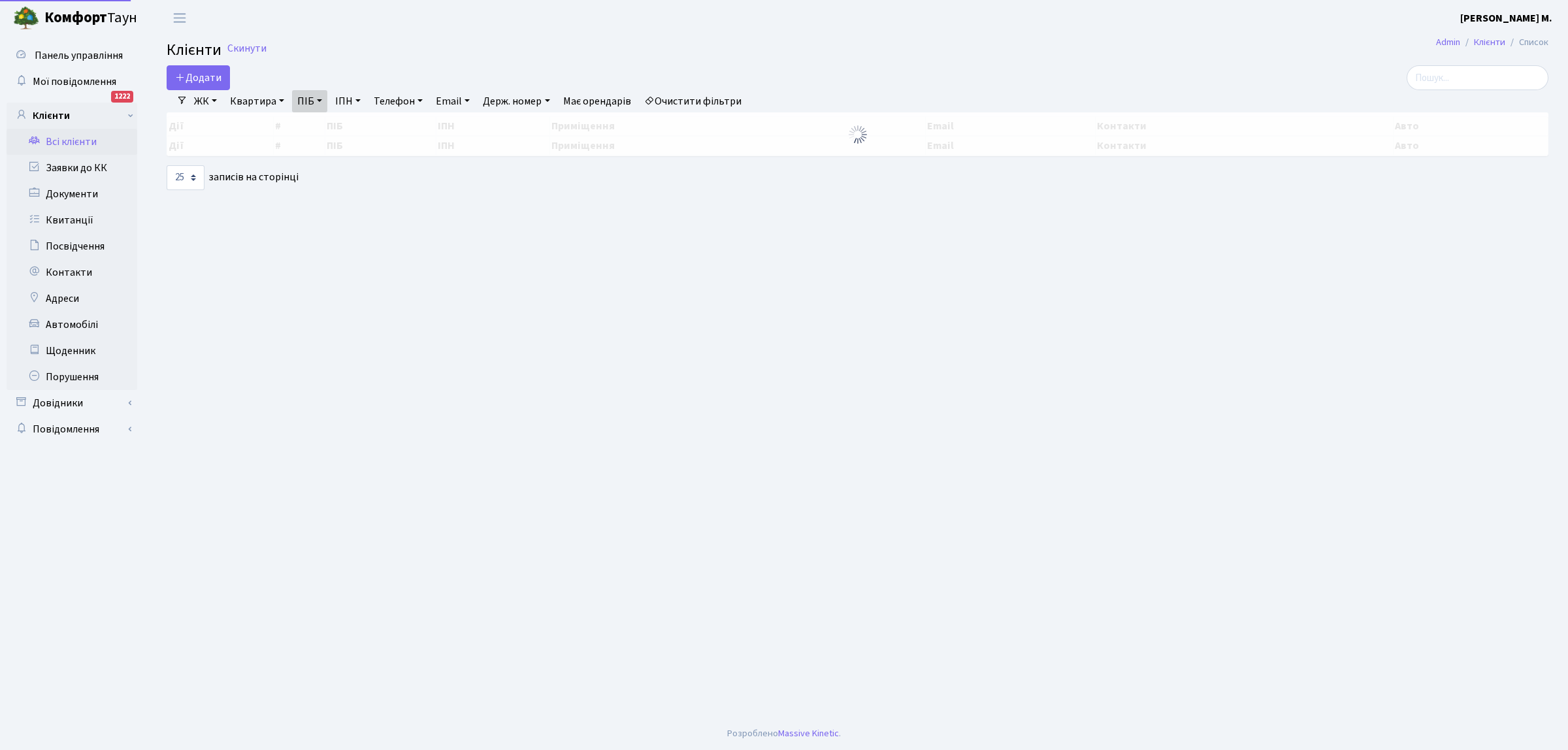
select select "25"
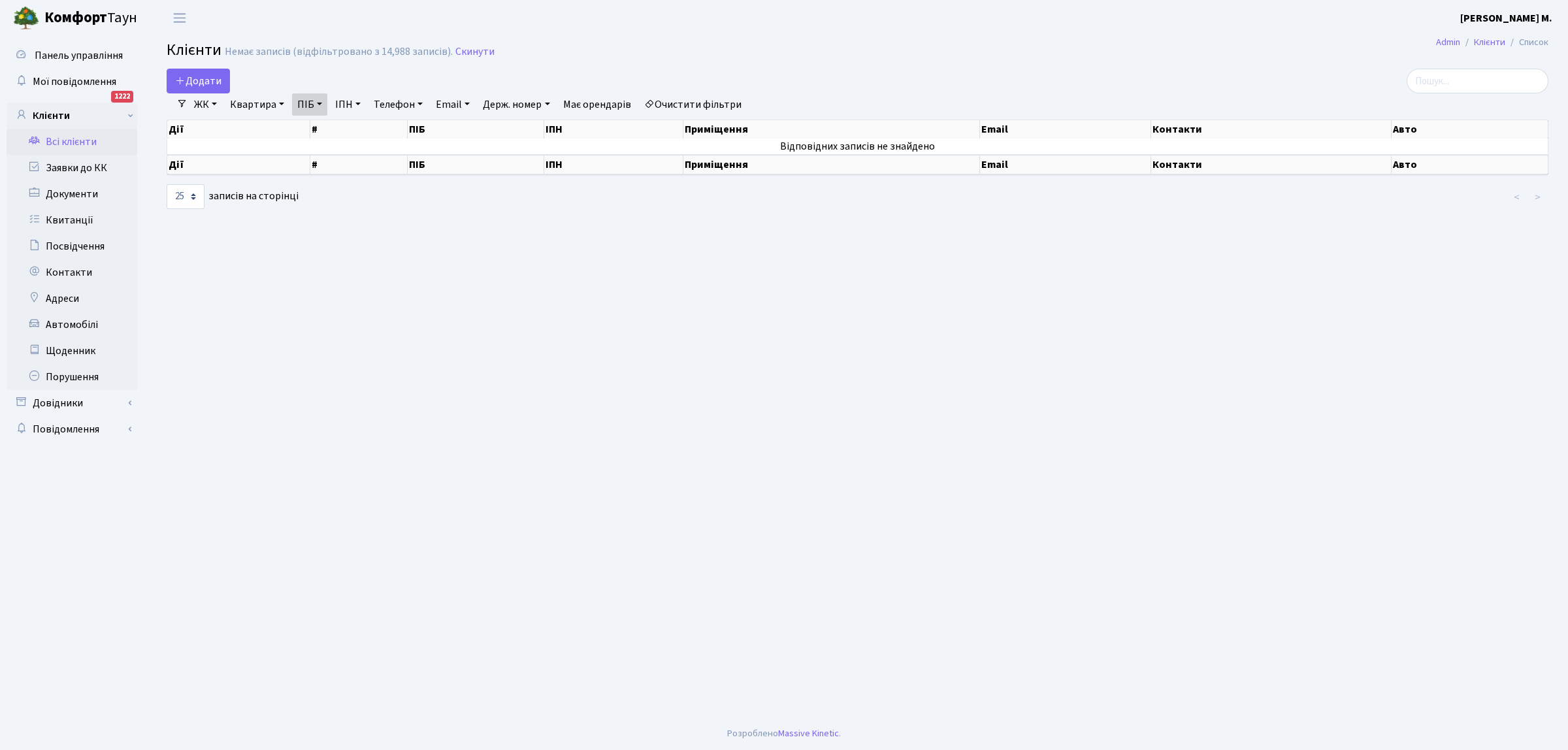
click at [216, 105] on link "ЖК" at bounding box center [205, 104] width 33 height 22
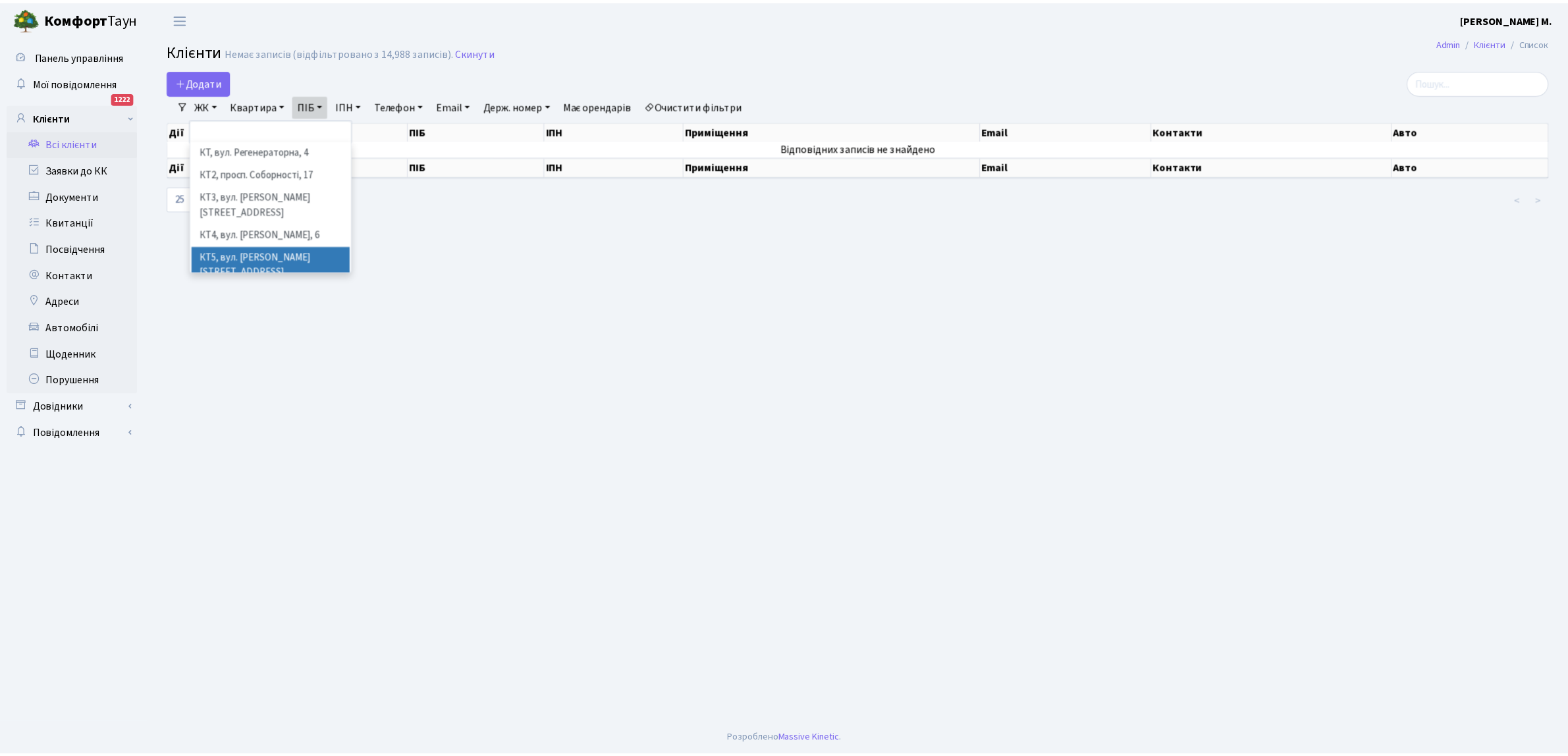
scroll to position [27, 0]
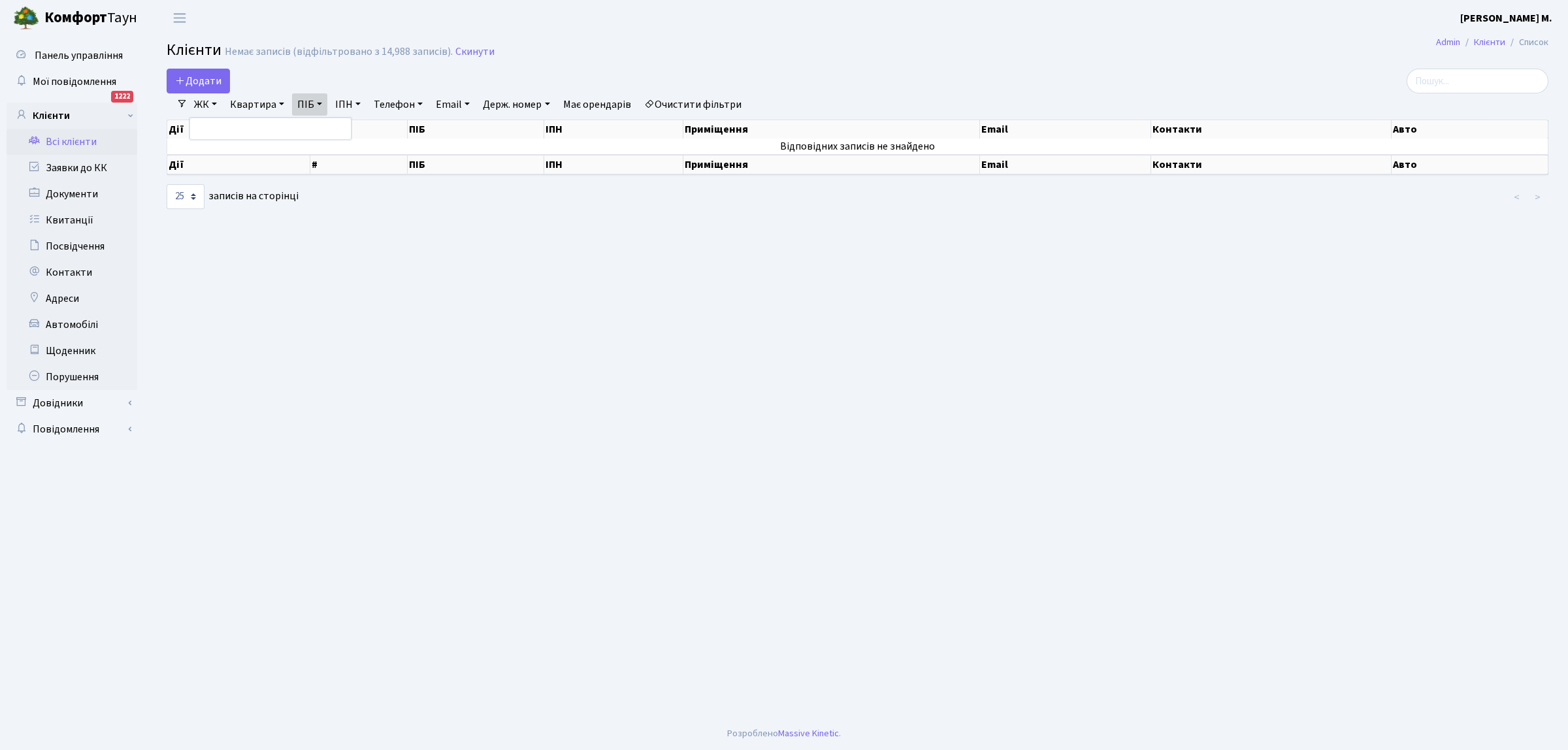
click at [654, 103] on icon at bounding box center [649, 104] width 11 height 11
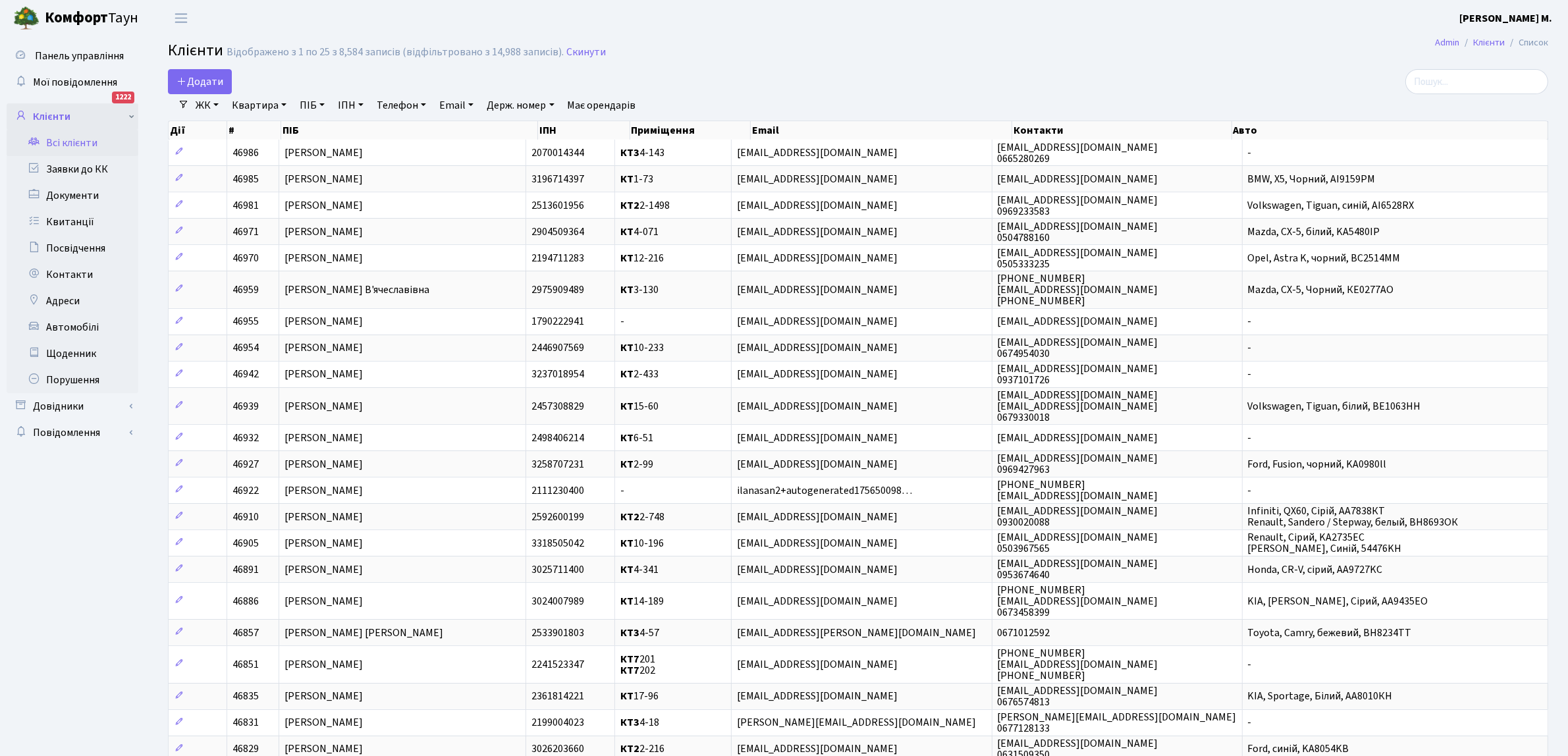
click at [73, 117] on link "Клієнти" at bounding box center [72, 116] width 132 height 27
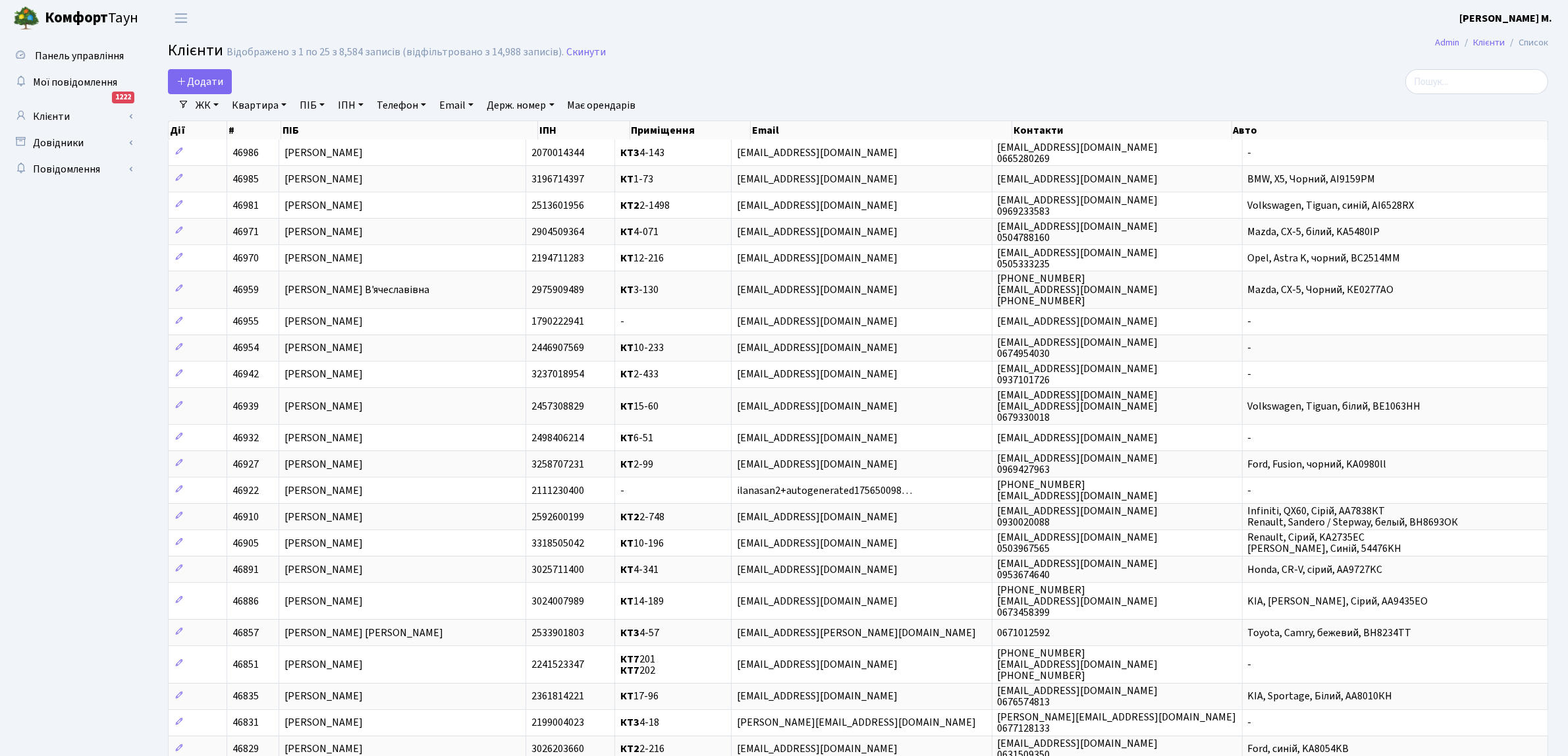
click at [215, 106] on link "ЖК" at bounding box center [207, 105] width 33 height 22
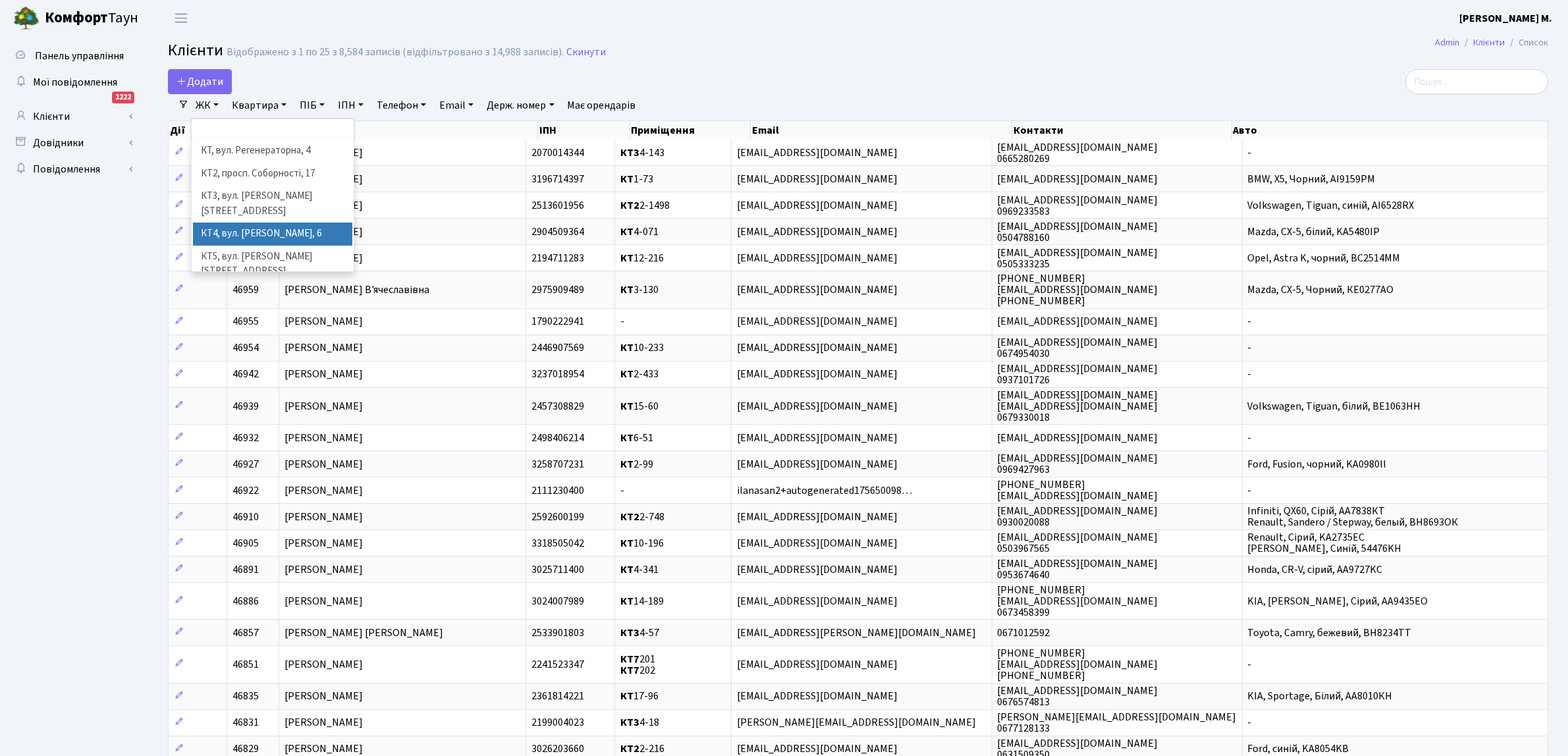
scroll to position [27, 0]
click at [267, 278] on li "КТ7, вул. [PERSON_NAME][STREET_ADDRESS]" at bounding box center [272, 297] width 159 height 37
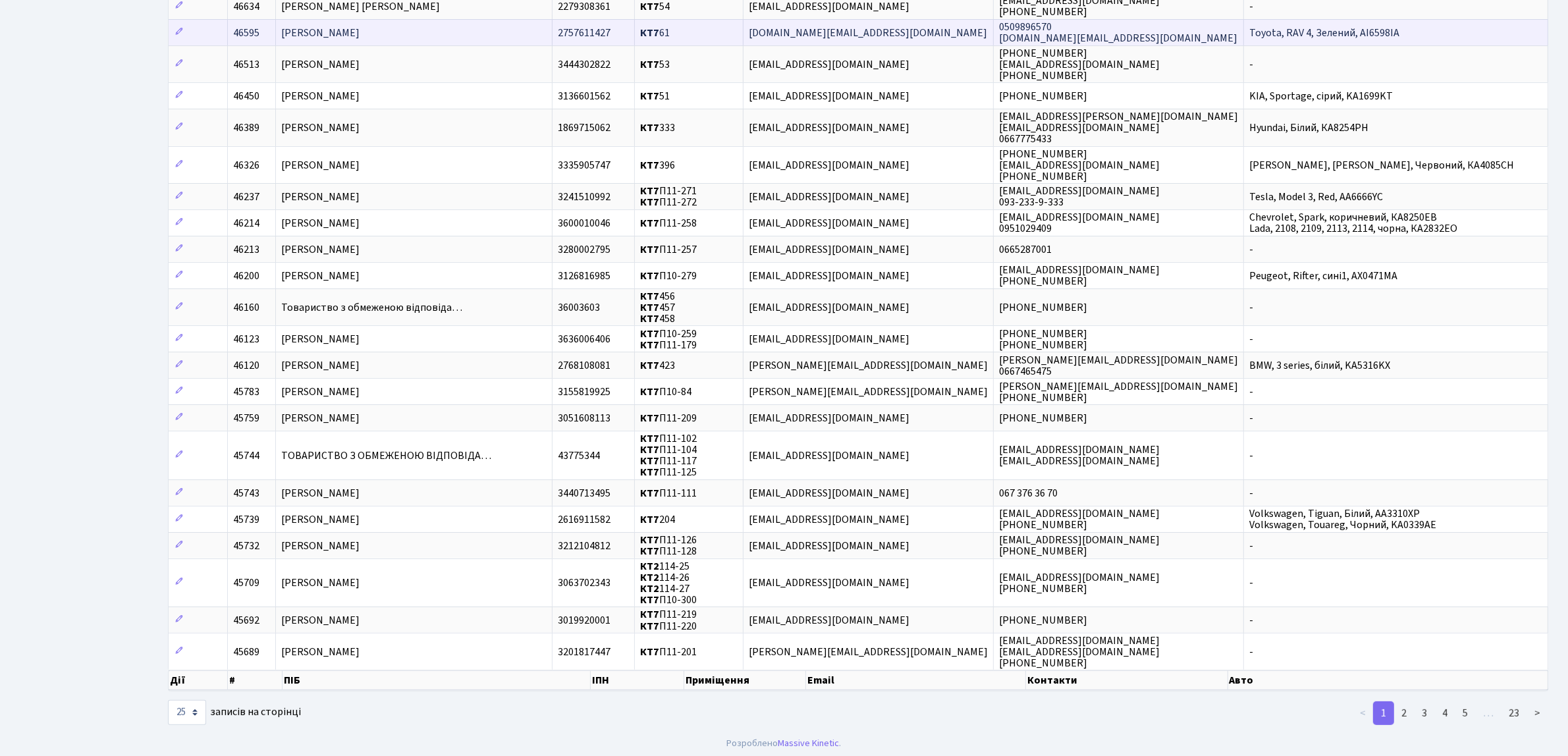
scroll to position [250, 0]
